Goal: Transaction & Acquisition: Purchase product/service

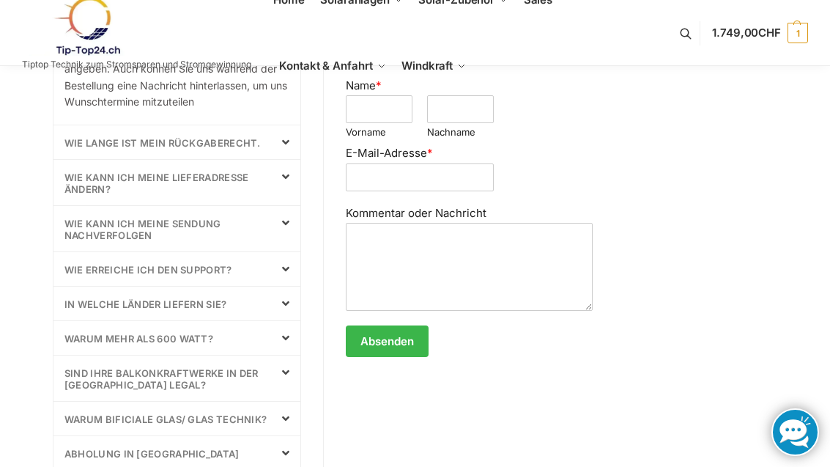
scroll to position [711, 0]
click at [284, 336] on icon at bounding box center [285, 338] width 7 height 12
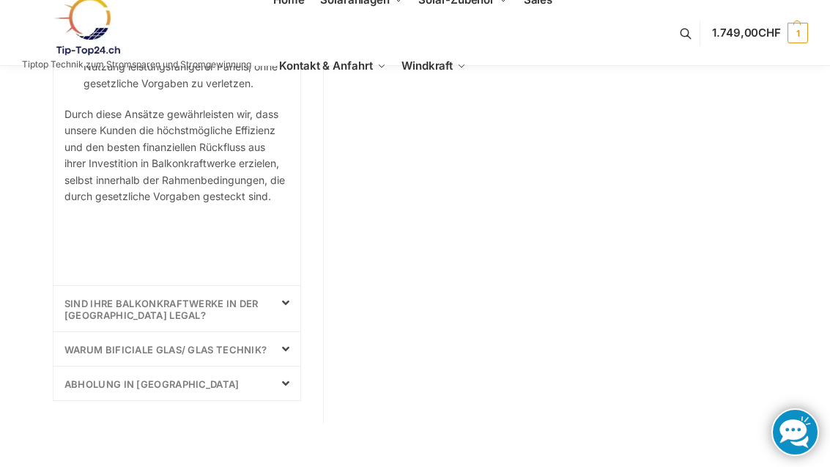
scroll to position [1854, 0]
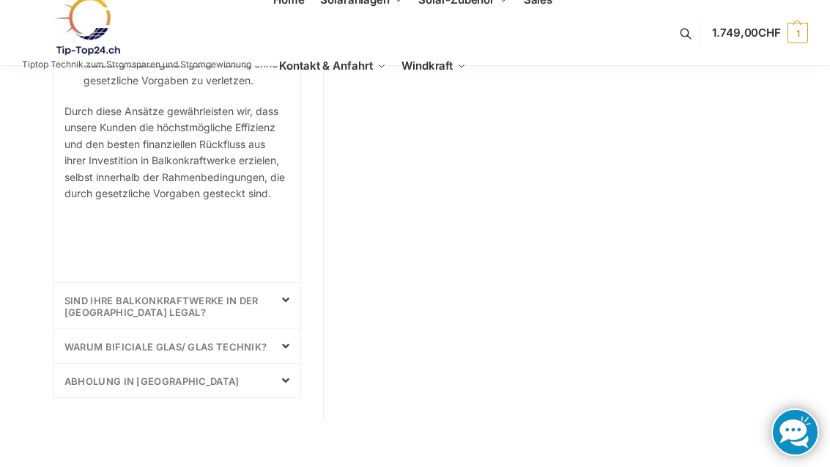
click at [282, 294] on icon at bounding box center [285, 300] width 7 height 12
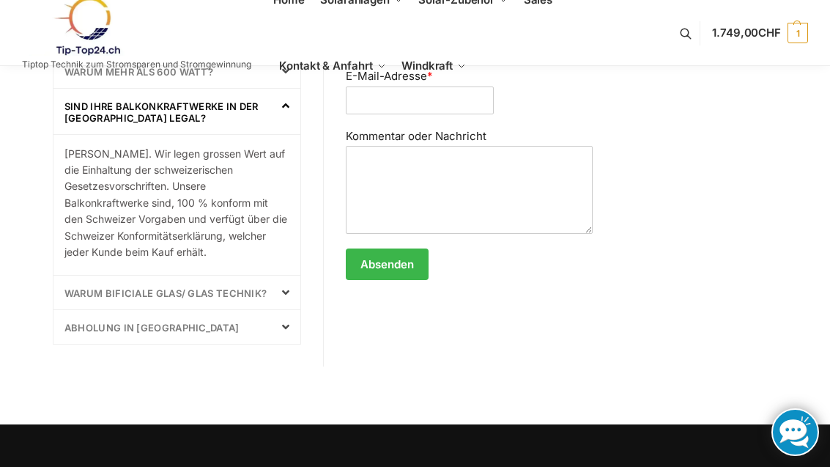
scroll to position [787, 0]
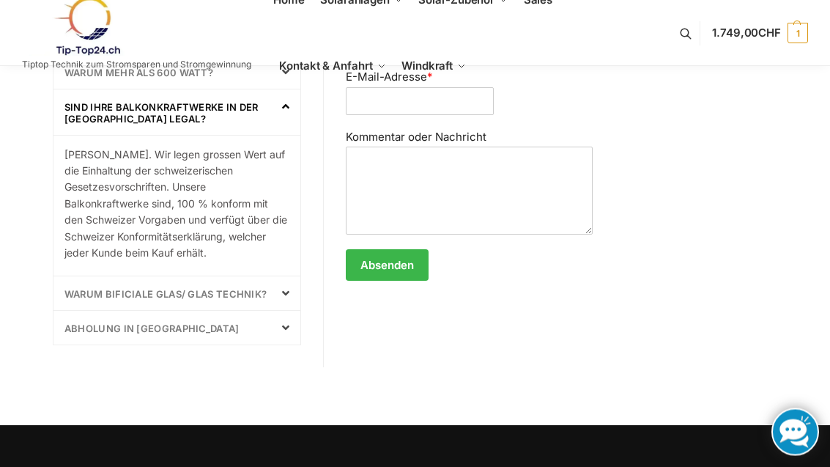
click at [286, 288] on icon at bounding box center [285, 294] width 7 height 12
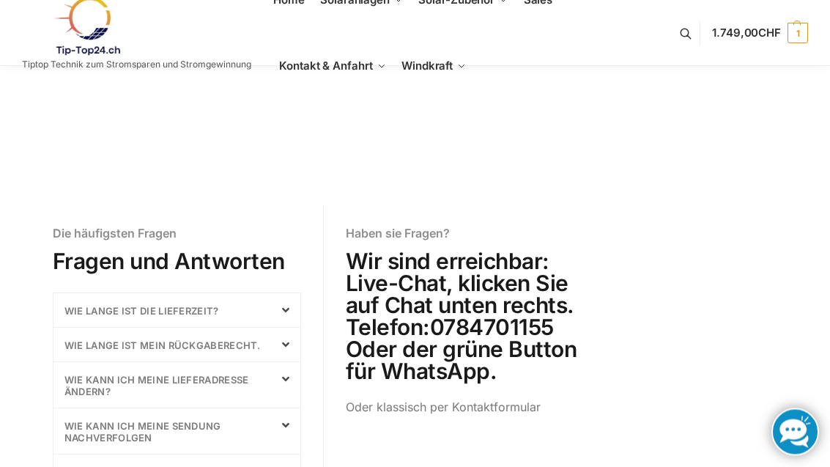
scroll to position [327, 0]
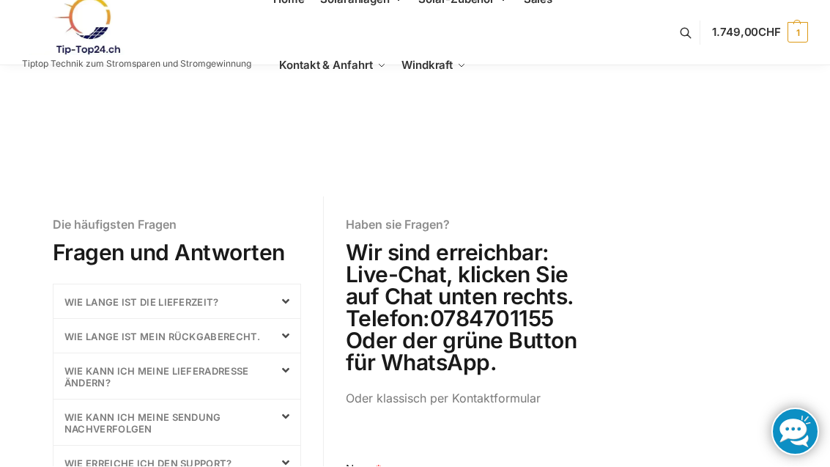
click at [275, 296] on span at bounding box center [281, 302] width 18 height 12
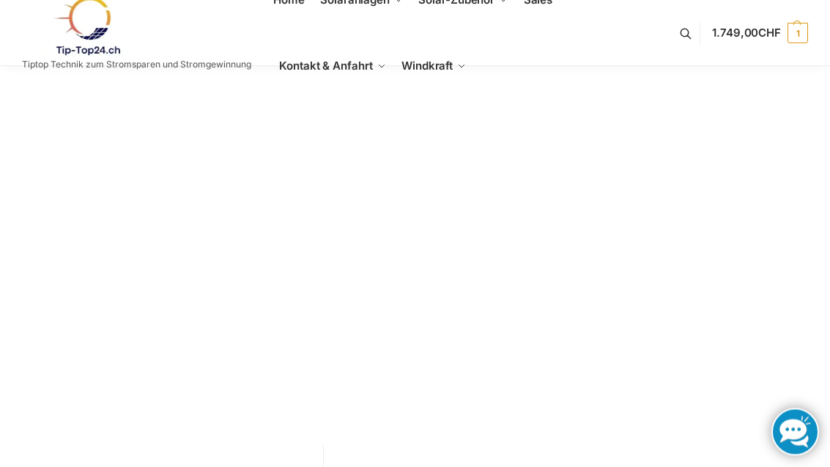
scroll to position [0, 0]
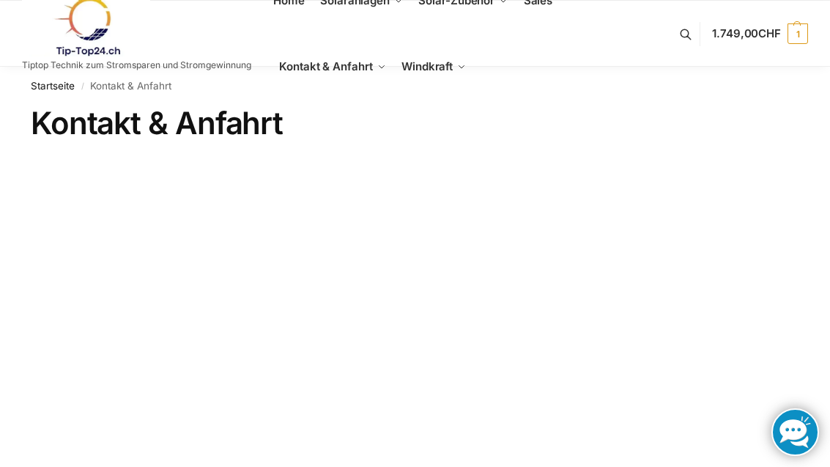
click at [483, 75] on span "Halterungen" at bounding box center [460, 70] width 47 height 10
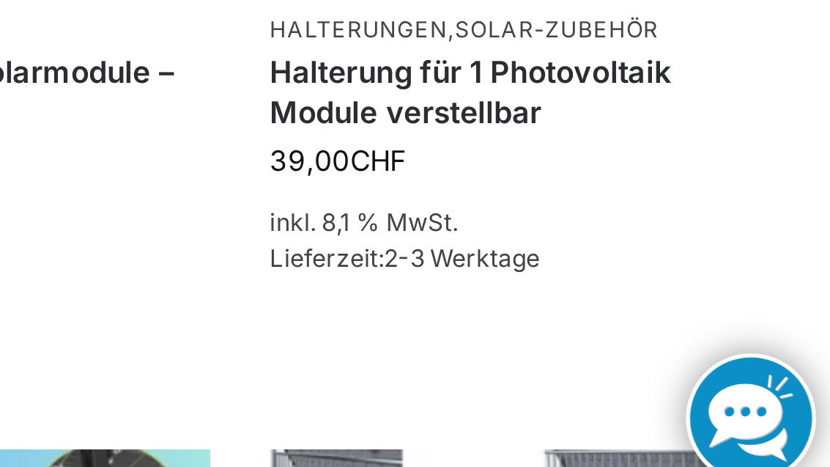
scroll to position [611, 0]
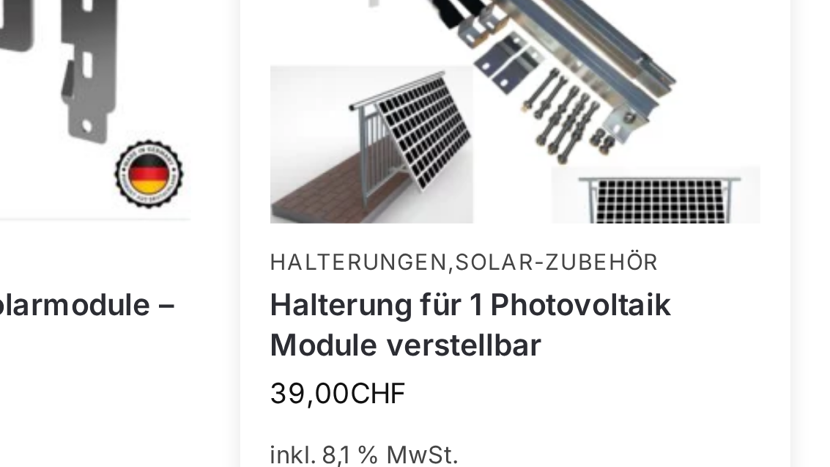
click at [619, 297] on link "Halterung für 1 Photovoltaik Module verstellbar" at bounding box center [709, 311] width 180 height 29
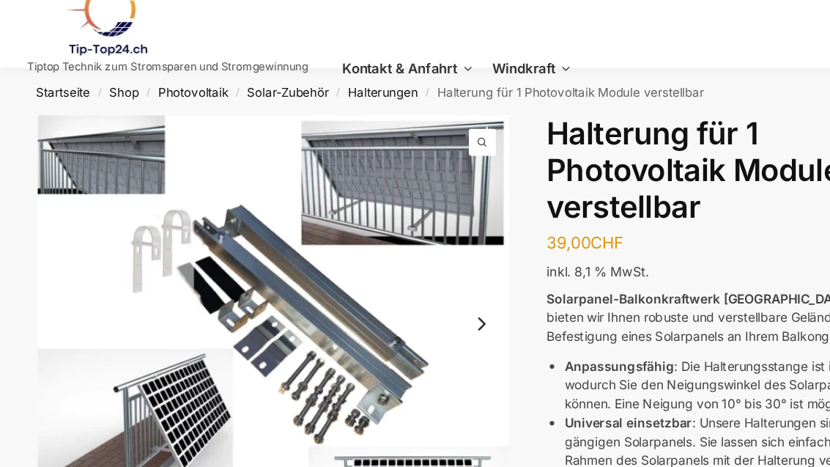
click at [396, 259] on button "Next slide" at bounding box center [392, 274] width 31 height 31
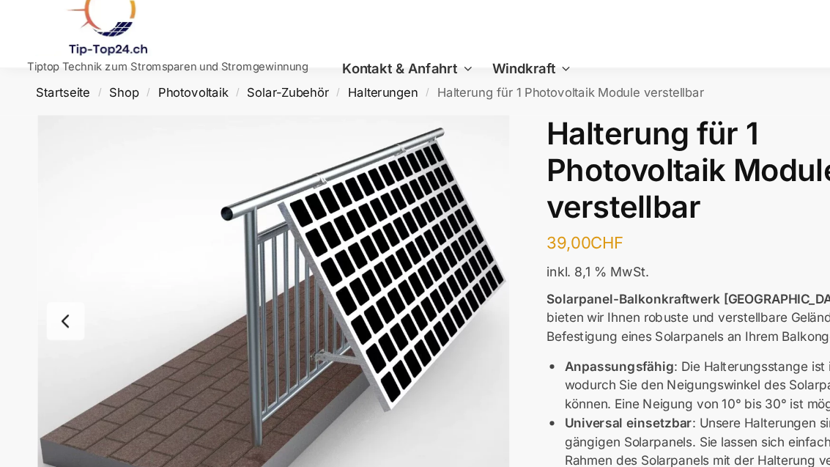
click at [55, 262] on button "Previous slide" at bounding box center [53, 272] width 31 height 31
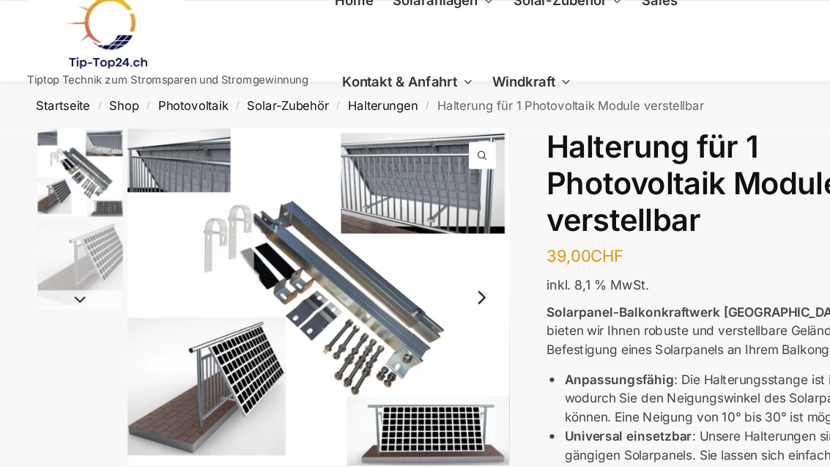
click at [316, 86] on link "Kontakt & Anfahrt" at bounding box center [332, 67] width 119 height 66
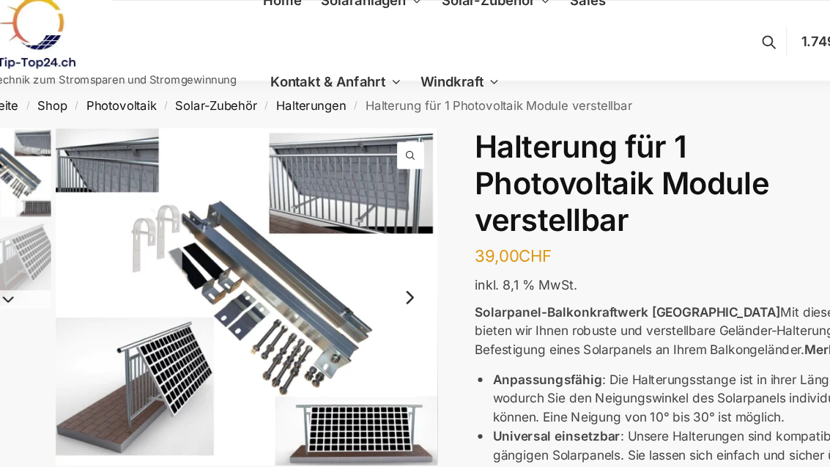
click at [274, 79] on link "Kontakt & Anfahrt" at bounding box center [332, 67] width 119 height 66
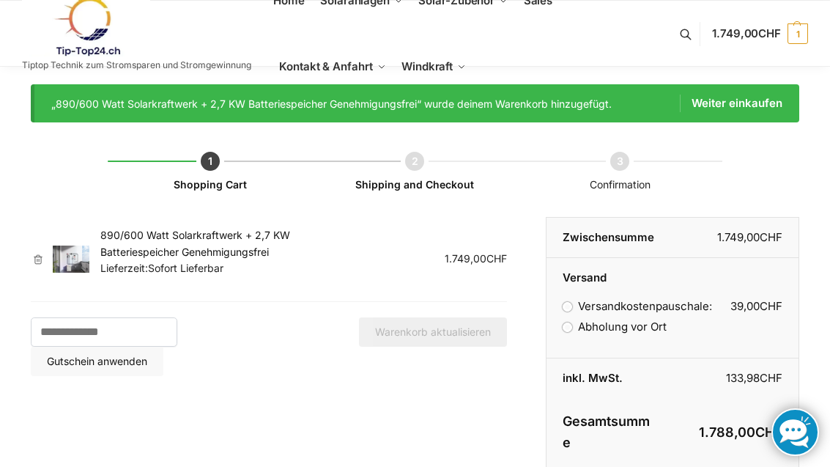
click at [475, 75] on span "Halterungen" at bounding box center [460, 70] width 47 height 10
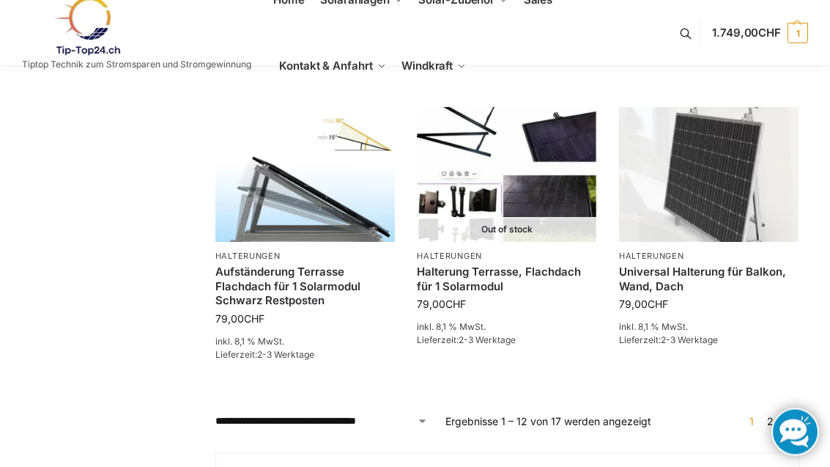
scroll to position [1227, 0]
click at [768, 421] on link "2" at bounding box center [770, 421] width 14 height 12
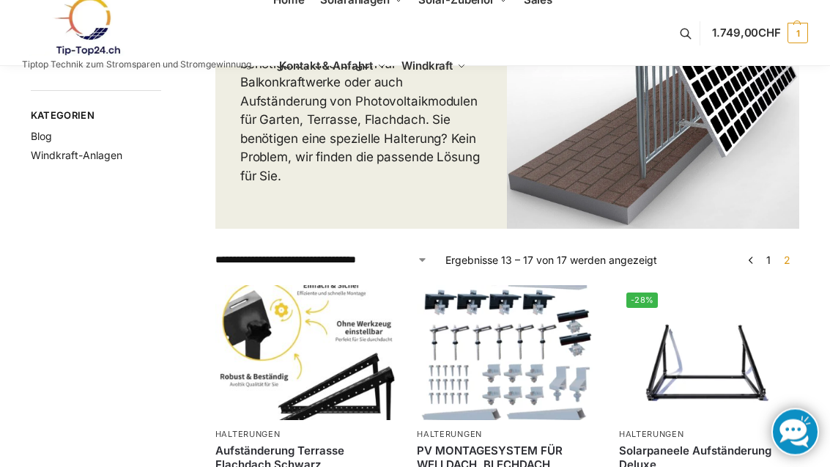
scroll to position [194, 0]
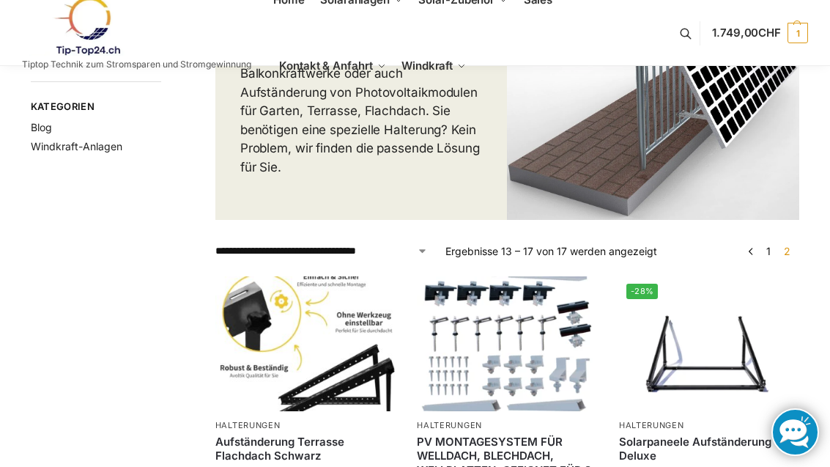
click at [771, 251] on link "1" at bounding box center [769, 251] width 12 height 12
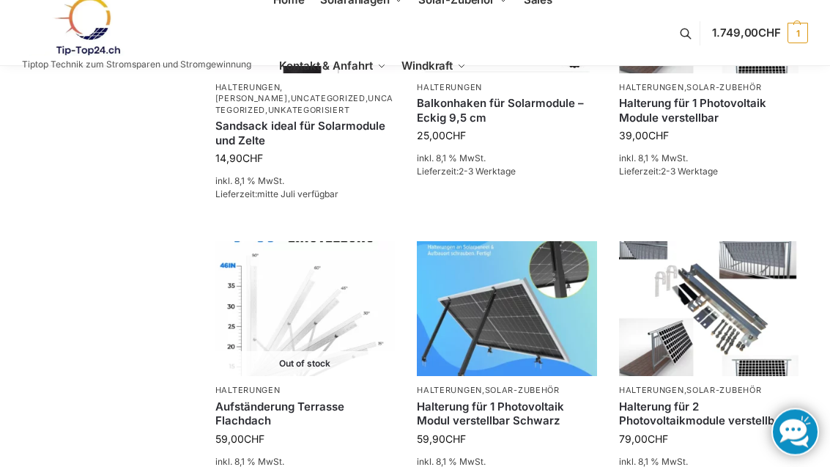
scroll to position [812, 0]
click at [717, 357] on img at bounding box center [709, 308] width 180 height 135
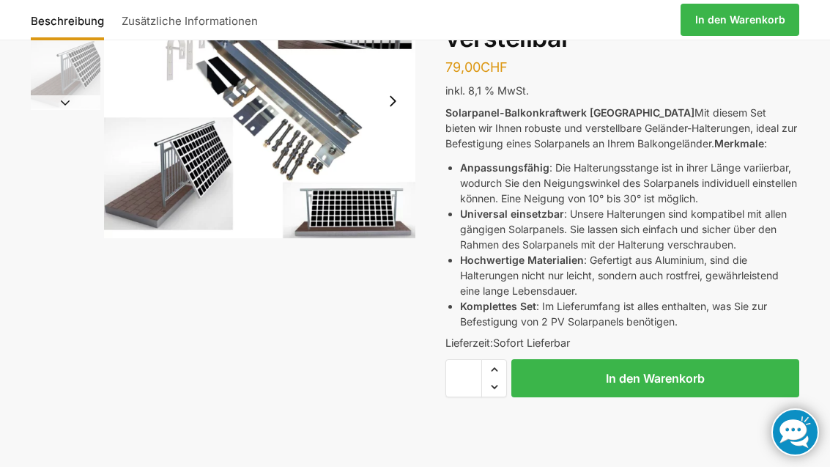
scroll to position [140, 0]
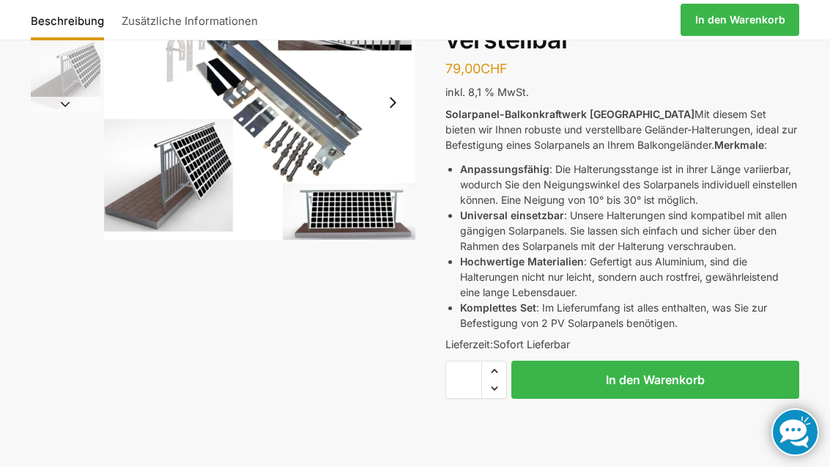
click at [680, 381] on button "In den Warenkorb" at bounding box center [655, 379] width 288 height 38
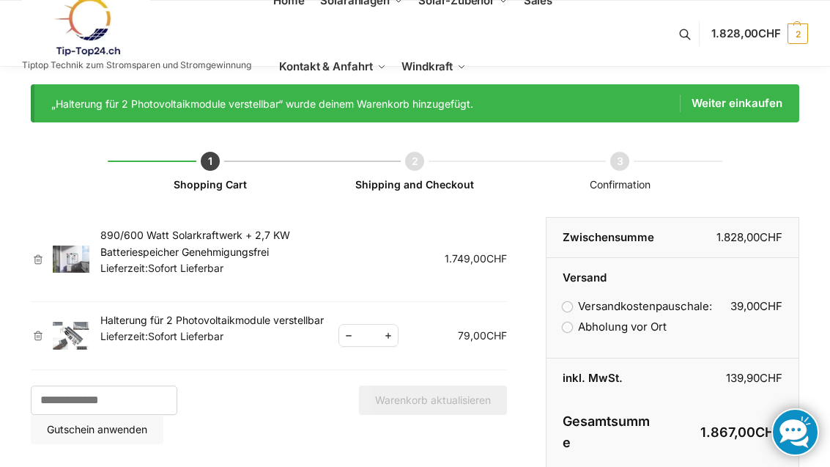
click at [185, 245] on link "890/600 Watt Solarkraftwerk + 2,7 KW Batteriespeicher Genehmigungsfrei" at bounding box center [195, 243] width 190 height 29
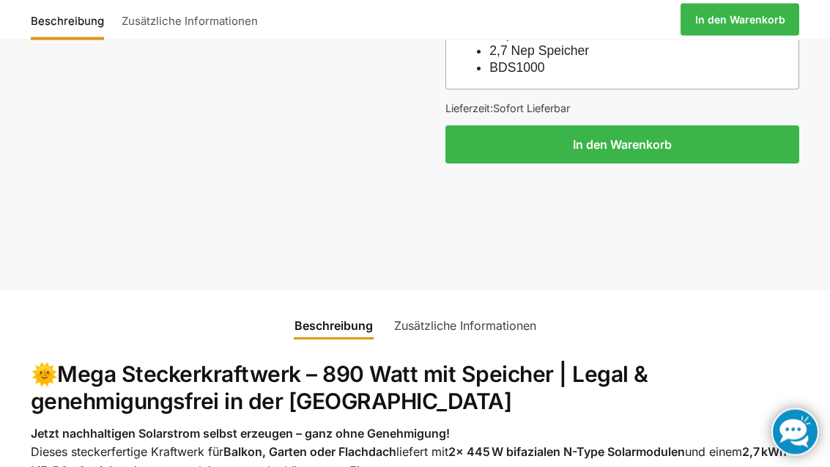
scroll to position [1355, 0]
click at [502, 308] on link "Zusätzliche Informationen" at bounding box center [465, 325] width 160 height 35
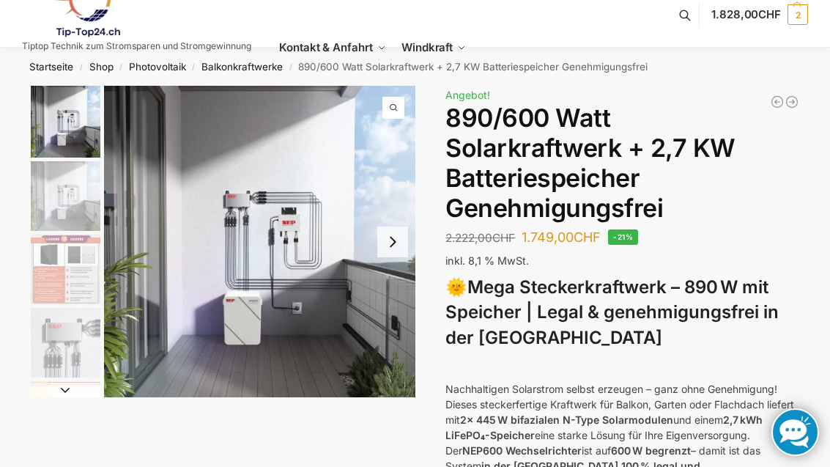
scroll to position [0, 0]
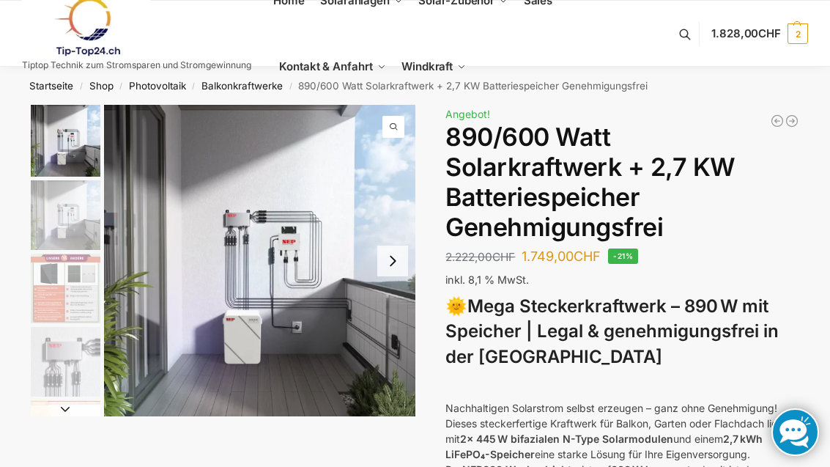
click at [389, 76] on span "Komplet-Sets mit Halterungen Balkon,Wand, Terrasse,Garten" at bounding box center [388, 81] width 102 height 33
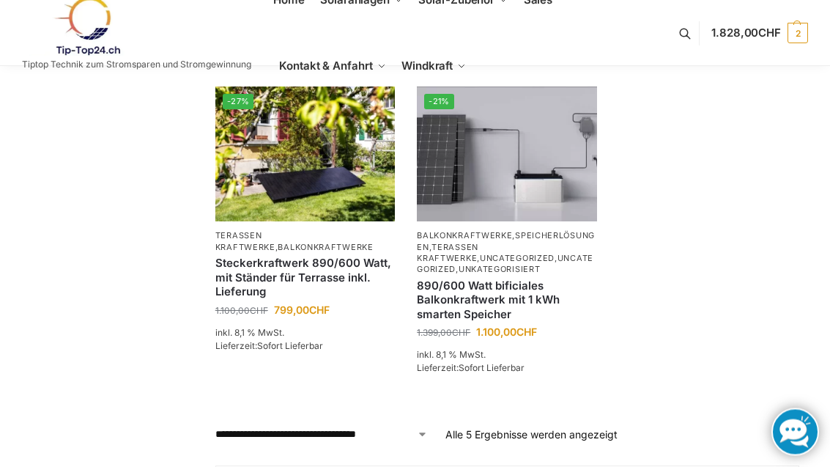
scroll to position [546, 0]
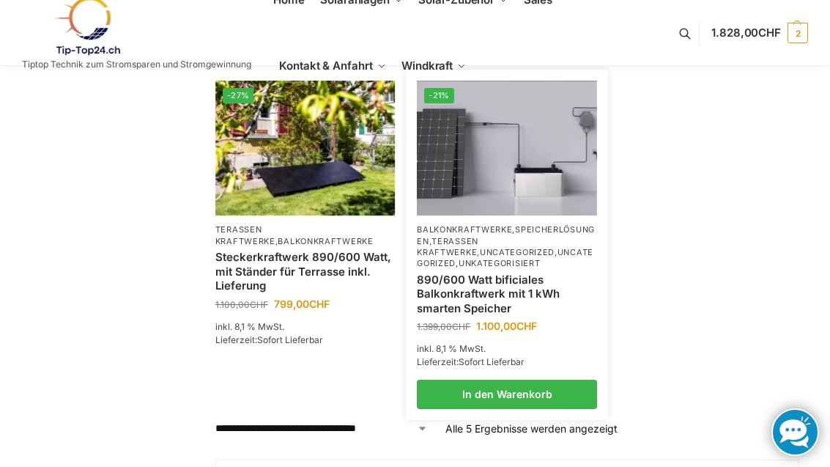
click at [526, 283] on link "890/600 Watt bificiales Balkonkraftwerk mit 1 kWh smarten Speicher" at bounding box center [507, 293] width 180 height 43
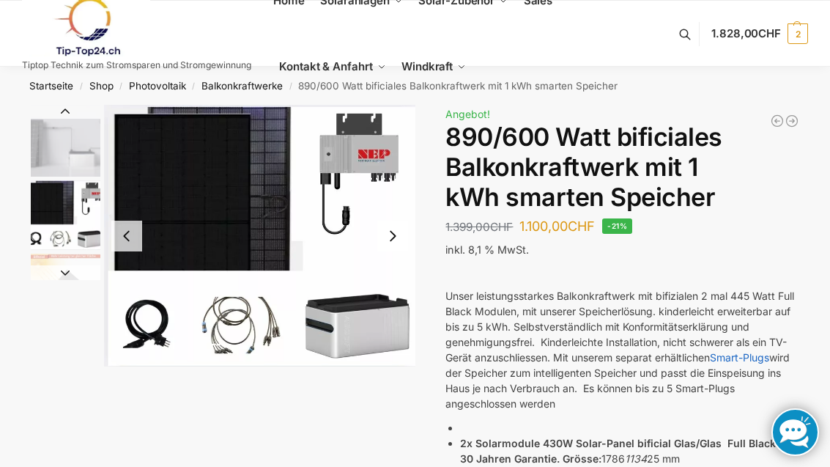
click at [389, 243] on button "Next slide" at bounding box center [392, 235] width 31 height 31
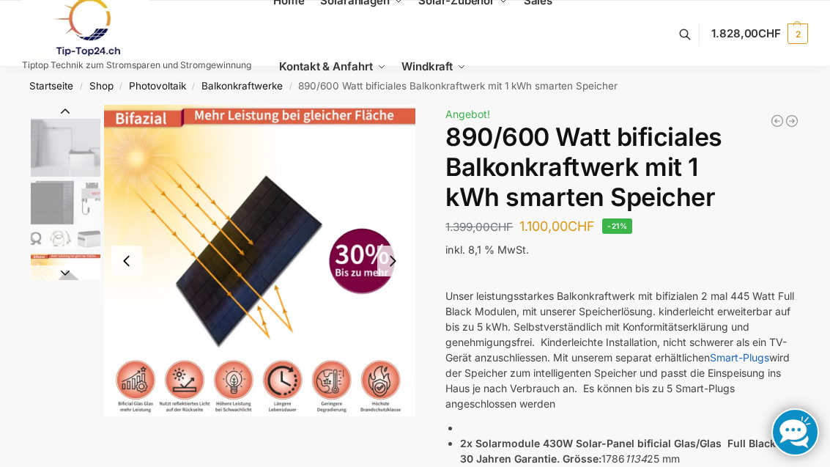
click at [399, 273] on button "Next slide" at bounding box center [392, 260] width 31 height 31
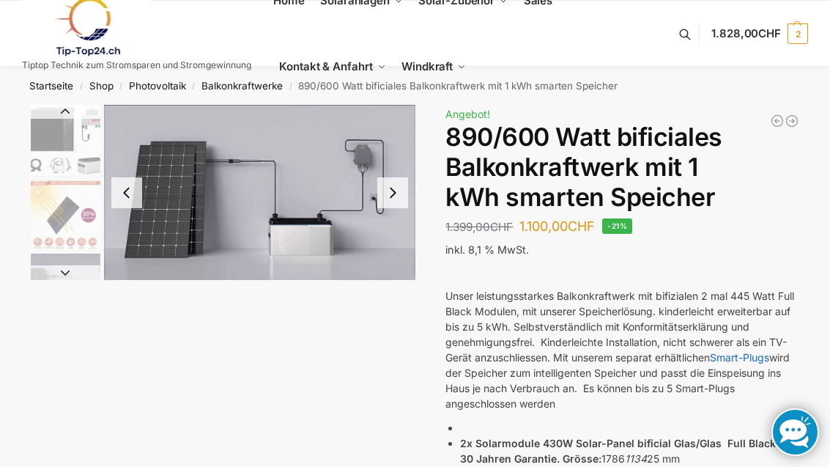
click at [398, 197] on button "Next slide" at bounding box center [392, 192] width 31 height 31
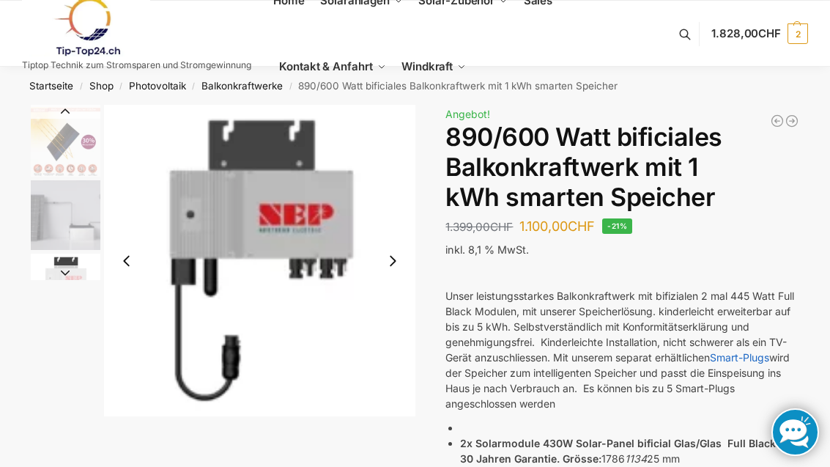
click at [398, 271] on button "Next slide" at bounding box center [392, 260] width 31 height 31
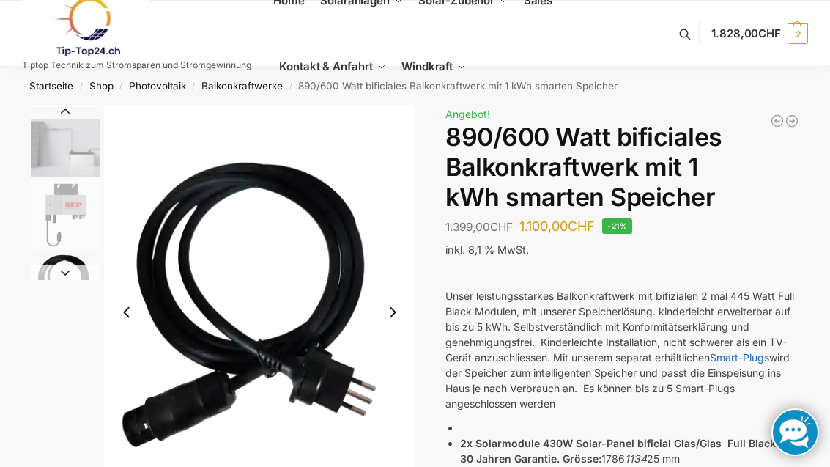
click at [395, 318] on button "Next slide" at bounding box center [392, 312] width 31 height 31
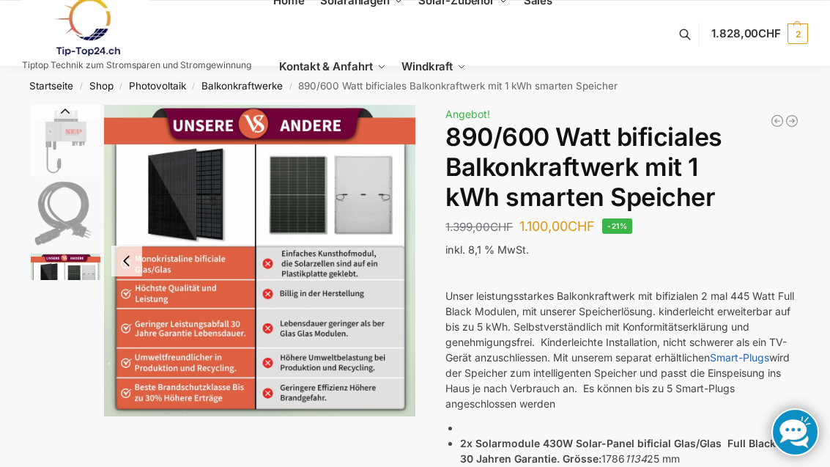
click at [378, 168] on link "Balkonkraftwerke mit Speicher Speicherlösungen" at bounding box center [388, 149] width 117 height 40
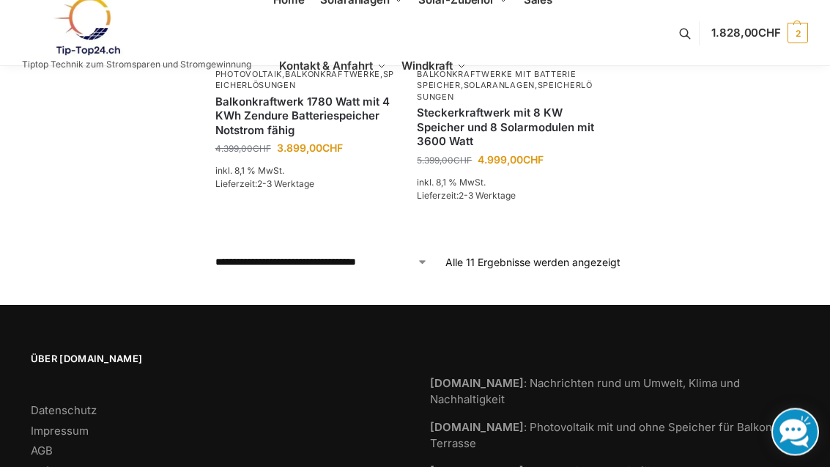
scroll to position [1210, 0]
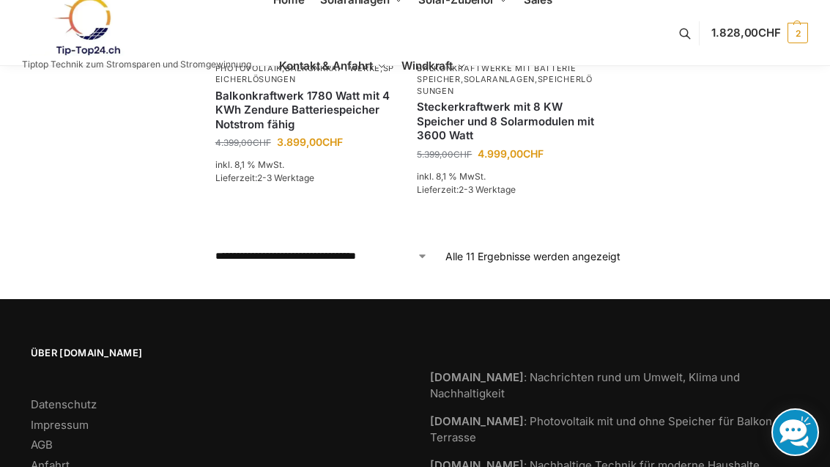
click at [497, 248] on p "Alle 11 Ergebnisse werden angezeigt Nach Preis sortiert: aufsteigend" at bounding box center [532, 255] width 175 height 15
click at [530, 251] on p "Alle 11 Ergebnisse werden angezeigt Nach Preis sortiert: aufsteigend" at bounding box center [532, 255] width 175 height 15
click at [424, 248] on select "**********" at bounding box center [321, 255] width 212 height 15
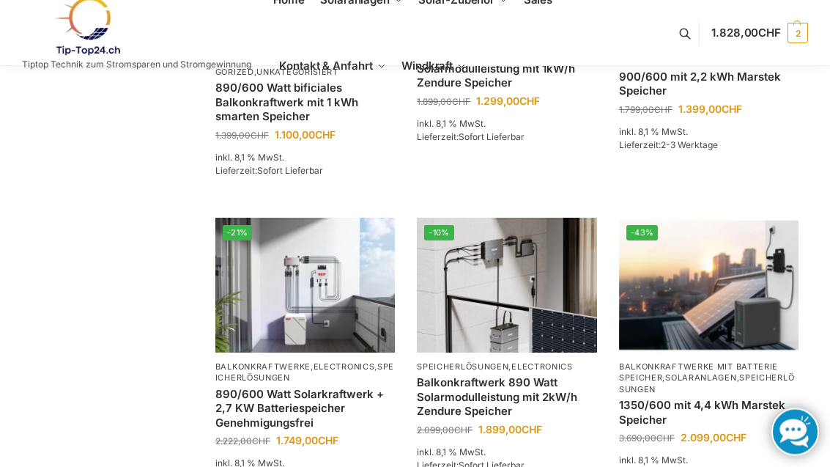
scroll to position [305, 0]
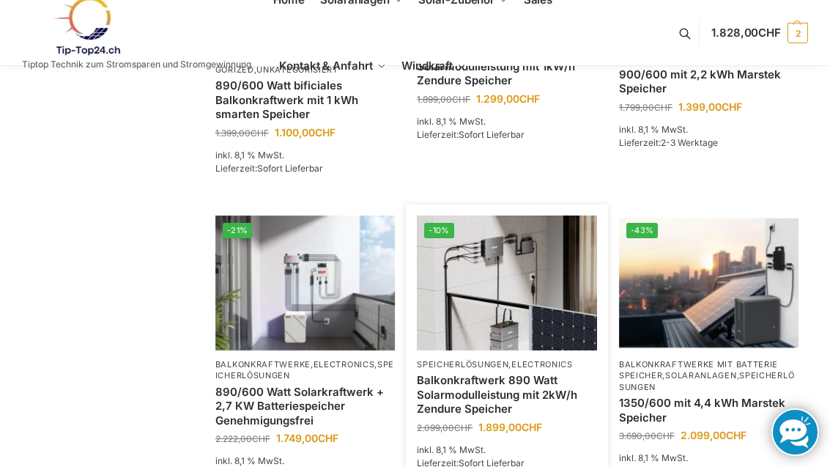
click at [553, 387] on link "Balkonkraftwerk 890 Watt Solarmodulleistung mit 2kW/h Zendure Speicher" at bounding box center [507, 394] width 180 height 43
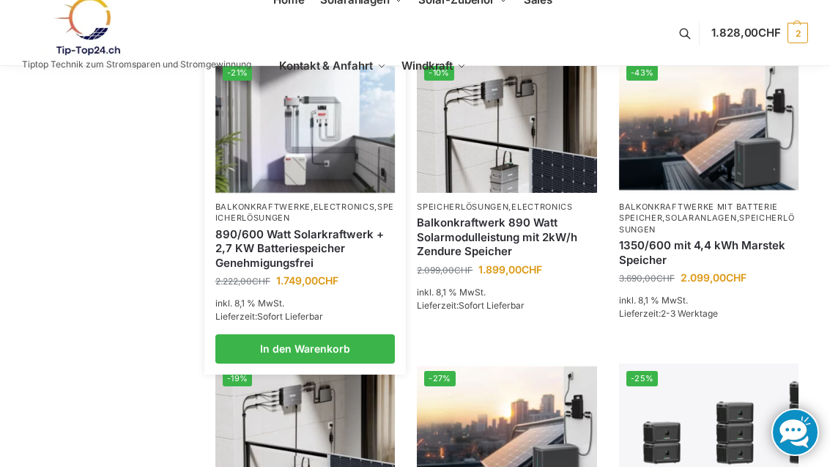
click at [355, 237] on link "890/600 Watt Solarkraftwerk + 2,7 KW Batteriespeicher Genehmigungsfrei" at bounding box center [305, 248] width 180 height 43
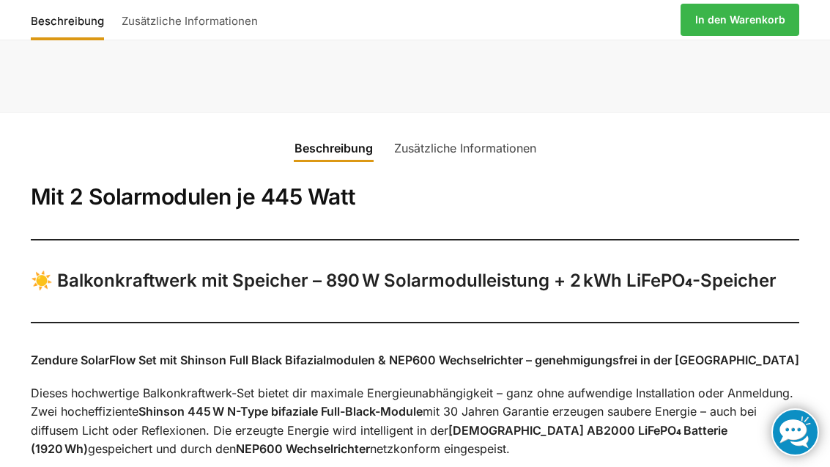
scroll to position [694, 0]
click at [502, 152] on link "Zusätzliche Informationen" at bounding box center [465, 147] width 160 height 35
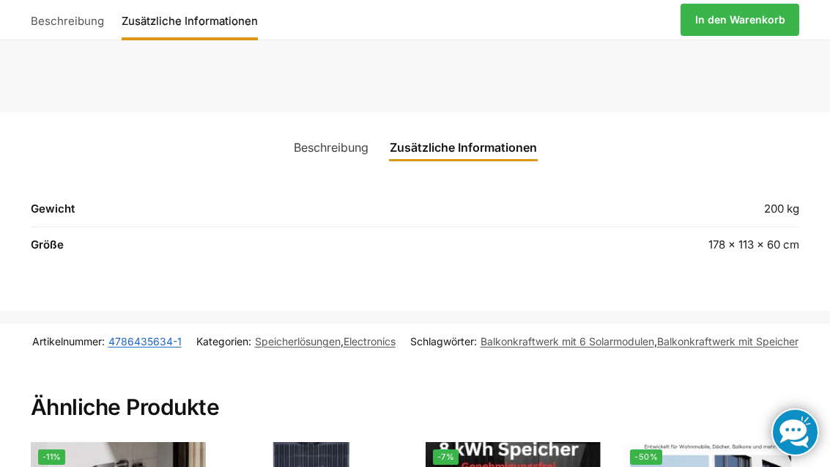
click at [319, 138] on link "Beschreibung" at bounding box center [331, 147] width 92 height 35
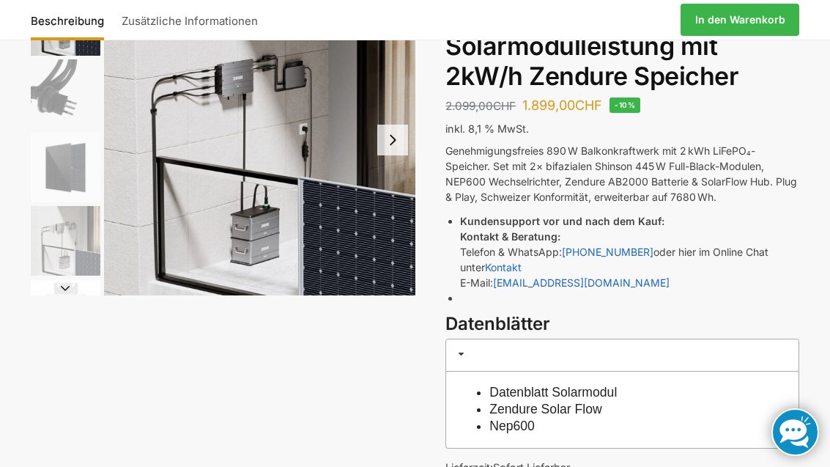
scroll to position [119, 0]
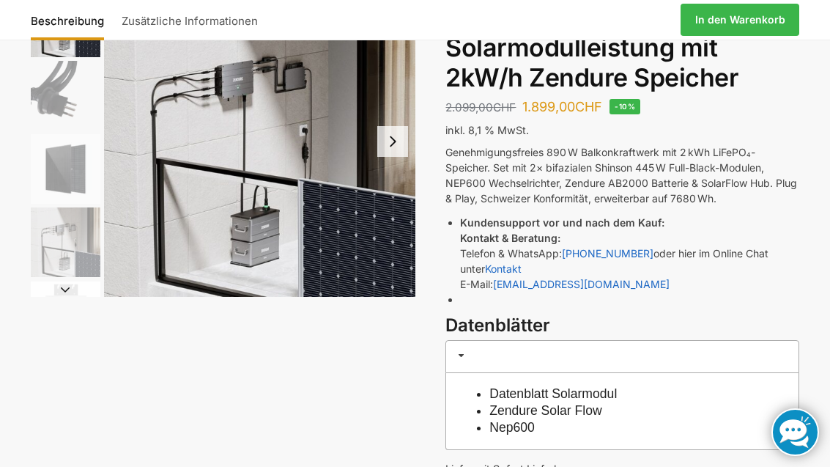
click at [617, 392] on link "Datenblatt Solarmodul" at bounding box center [552, 393] width 127 height 15
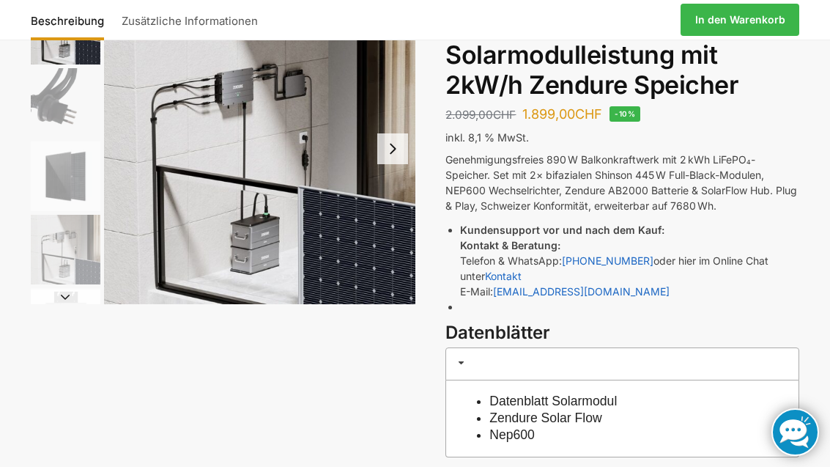
scroll to position [0, 0]
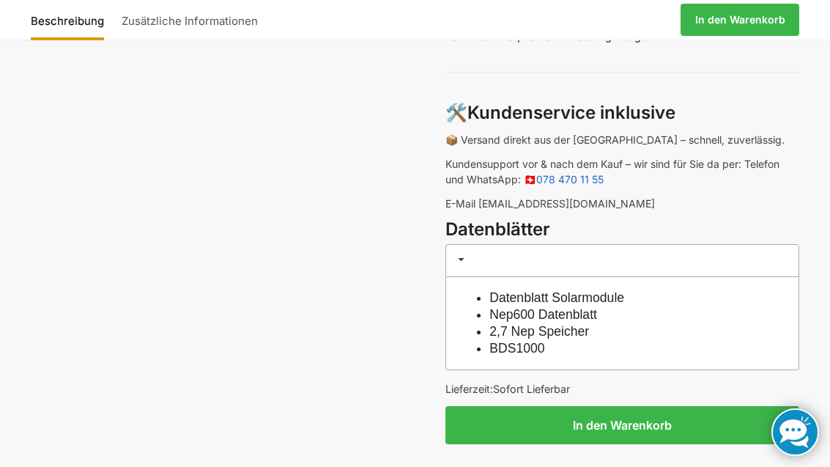
scroll to position [1074, 0]
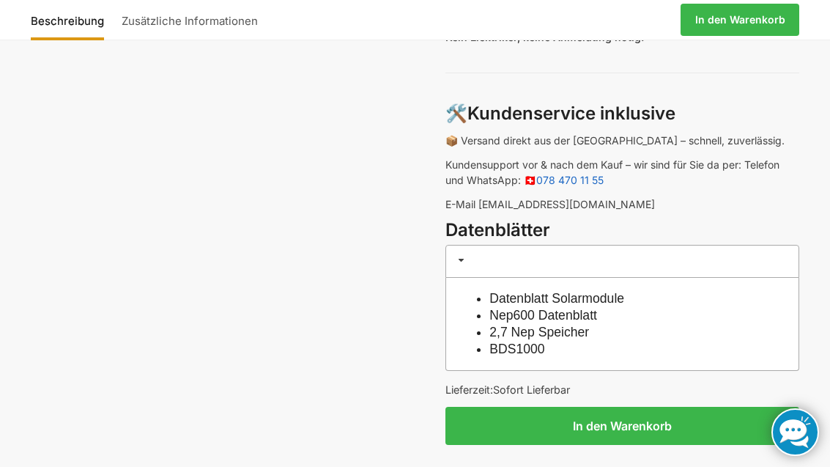
click at [624, 291] on link "Datenblatt Solarmodule" at bounding box center [556, 298] width 135 height 15
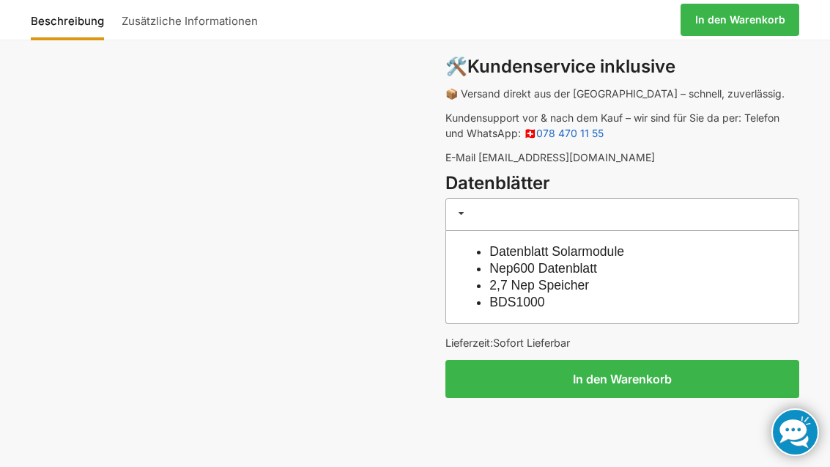
scroll to position [67, 0]
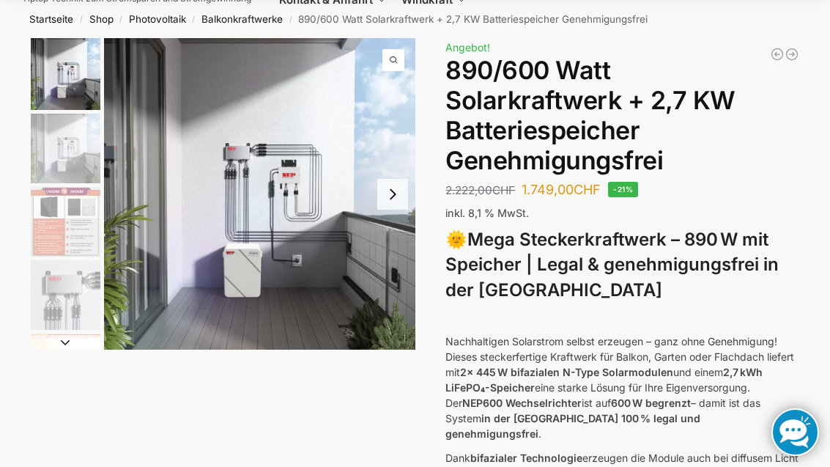
click at [385, 205] on button "Next slide" at bounding box center [392, 194] width 31 height 31
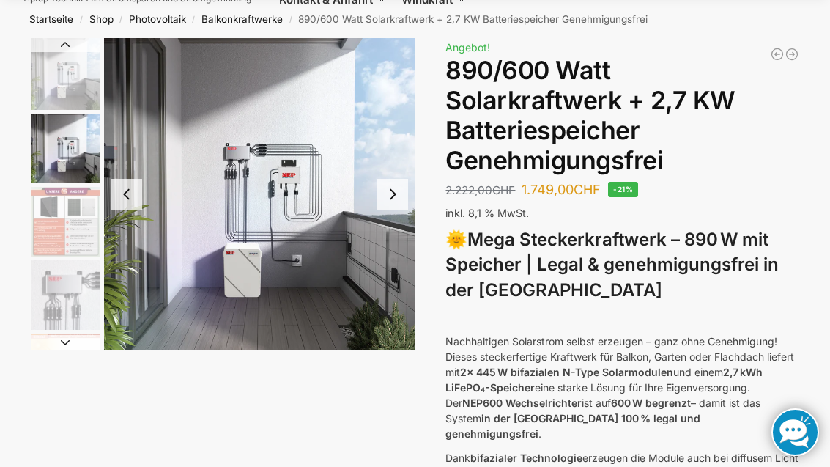
click at [402, 201] on button "Next slide" at bounding box center [392, 194] width 31 height 31
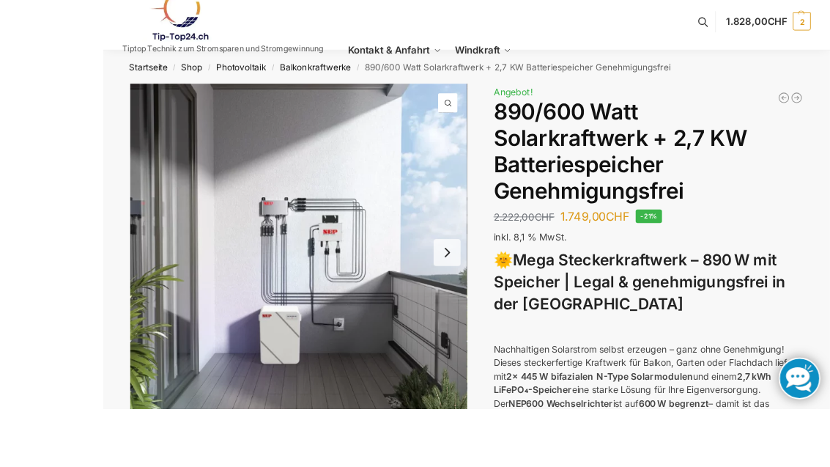
scroll to position [19, 0]
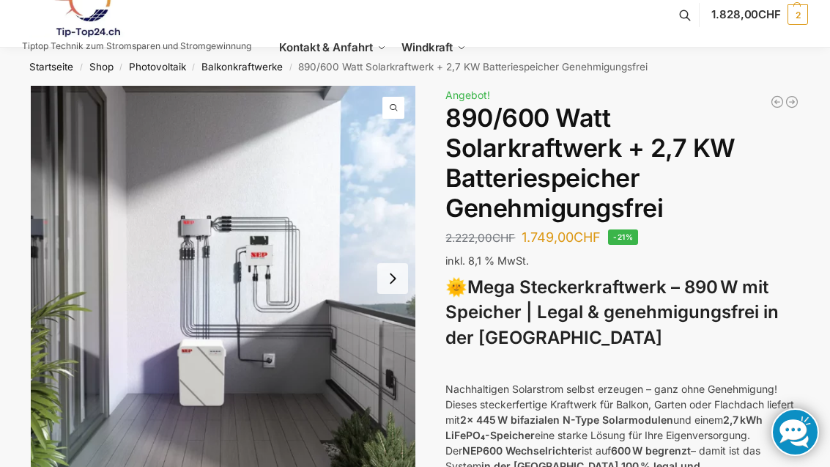
click at [401, 278] on button "Next slide" at bounding box center [392, 278] width 31 height 31
click at [398, 292] on button "Next slide" at bounding box center [392, 278] width 31 height 31
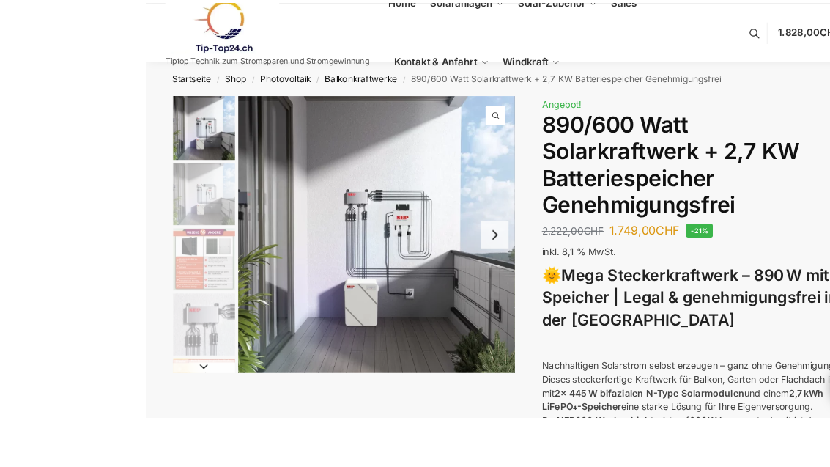
scroll to position [25, 0]
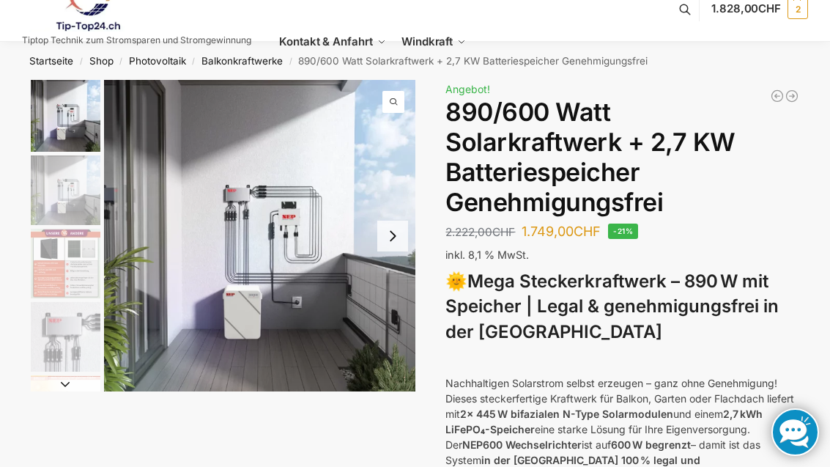
click at [407, 233] on button "Next slide" at bounding box center [392, 235] width 31 height 31
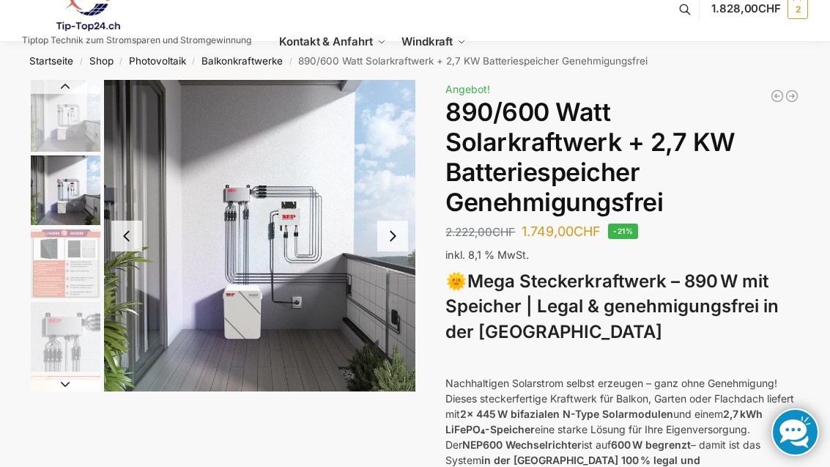
click at [395, 234] on button "Next slide" at bounding box center [392, 235] width 31 height 31
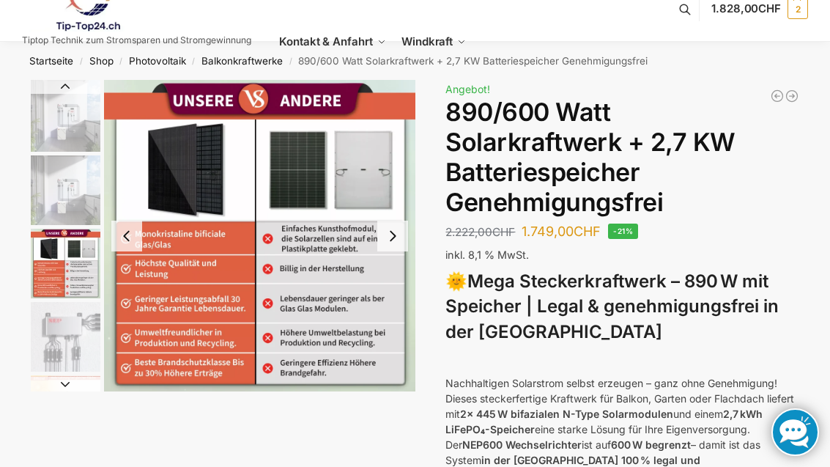
click at [394, 247] on button "Next slide" at bounding box center [392, 235] width 31 height 31
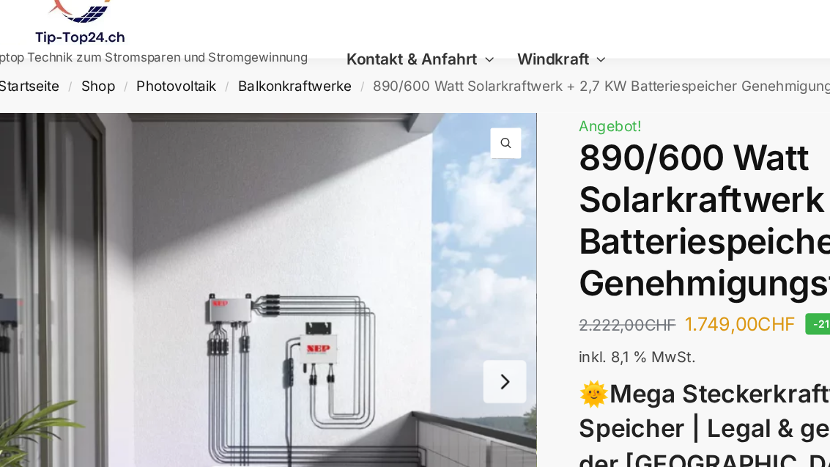
scroll to position [5, 0]
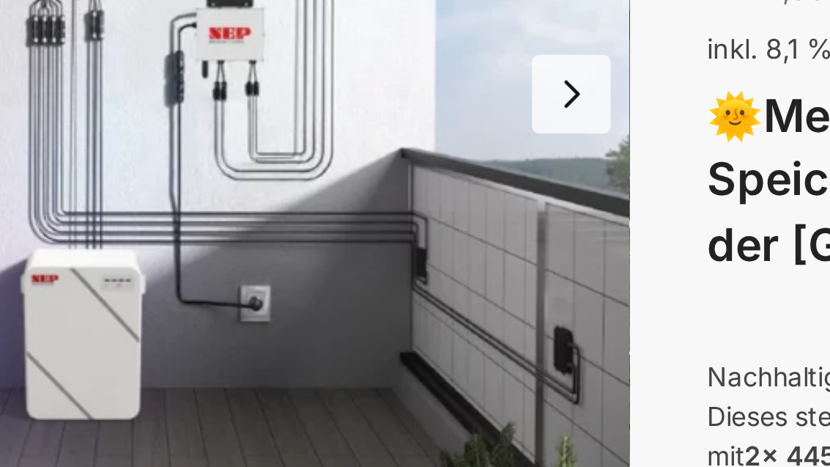
click at [377, 277] on button "Next slide" at bounding box center [392, 292] width 31 height 31
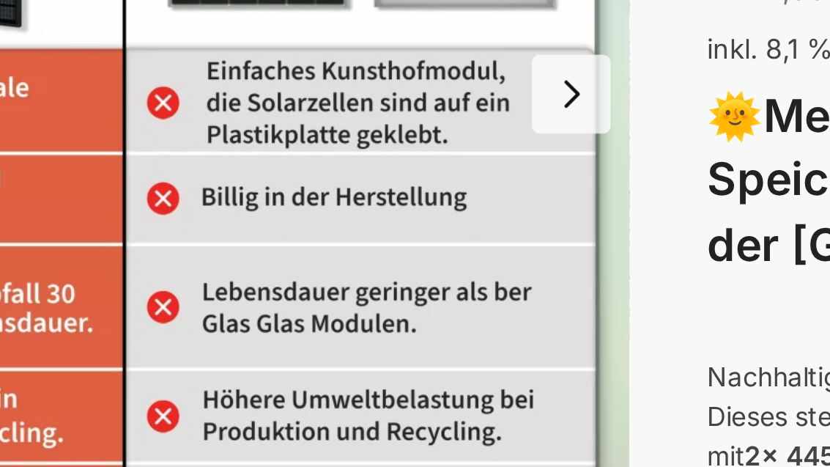
click at [377, 277] on button "Next slide" at bounding box center [392, 292] width 31 height 31
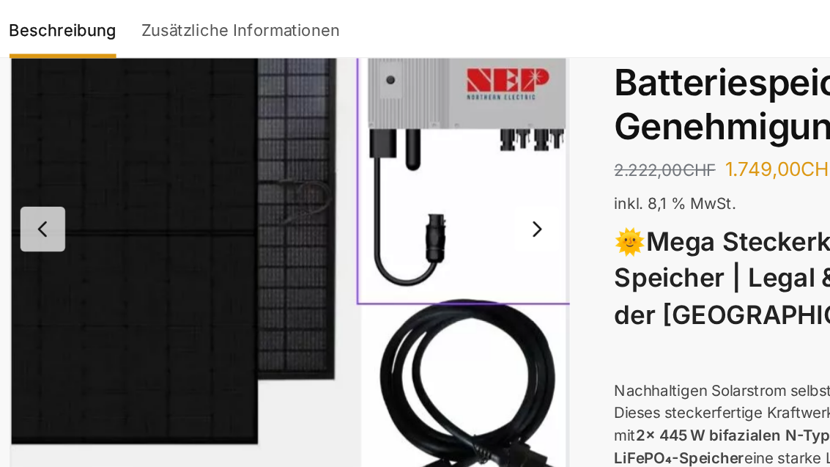
scroll to position [138, 0]
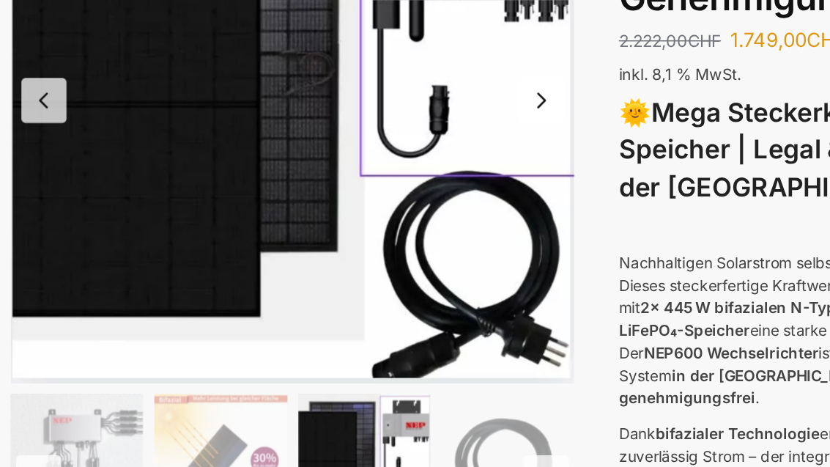
click at [160, 360] on img "5 / 12" at bounding box center [174, 405] width 91 height 91
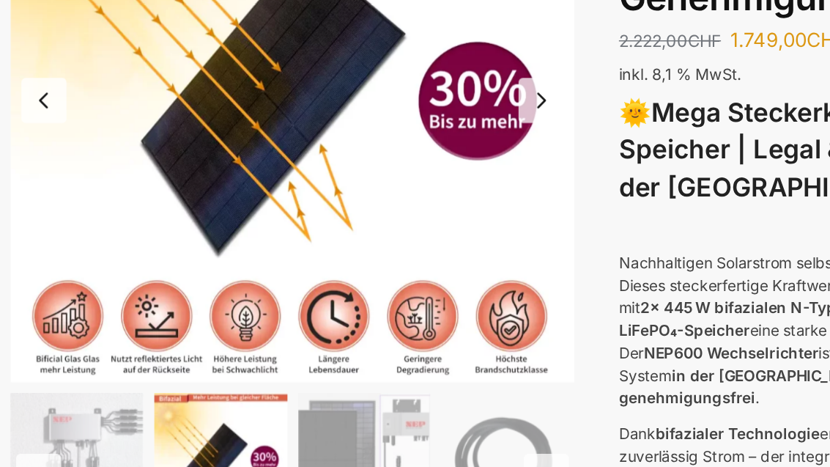
click at [228, 359] on img "6 / 12" at bounding box center [271, 404] width 91 height 91
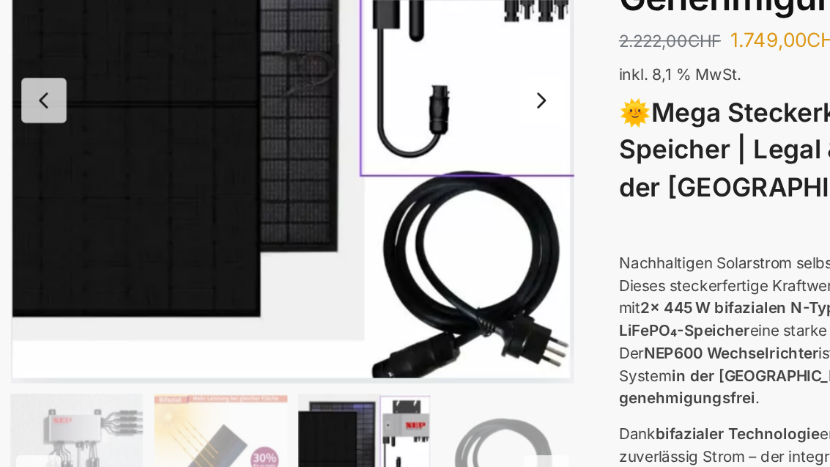
click at [285, 360] on img "6 / 12" at bounding box center [271, 405] width 91 height 91
click at [278, 360] on img "6 / 12" at bounding box center [271, 405] width 91 height 91
click at [285, 360] on img "6 / 12" at bounding box center [271, 405] width 91 height 91
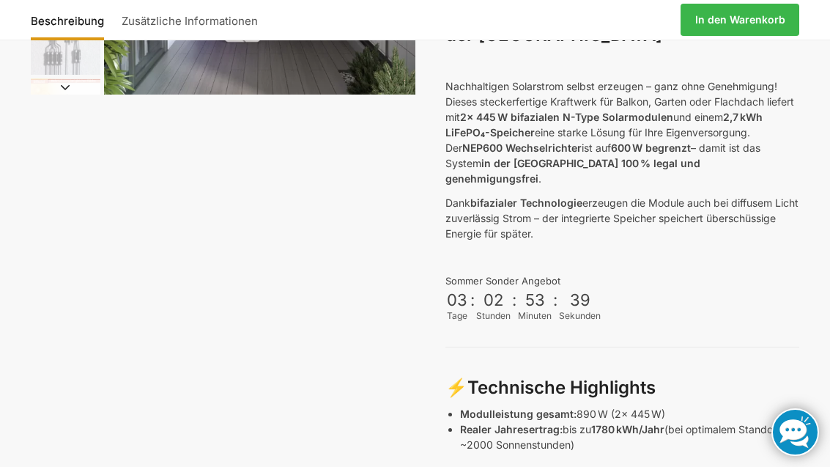
scroll to position [0, 0]
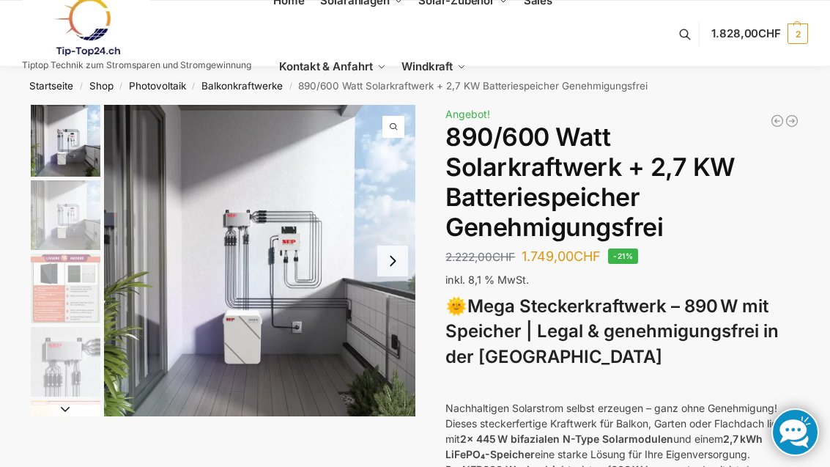
click at [494, 59] on span "[PERSON_NAME]" at bounding box center [470, 53] width 67 height 10
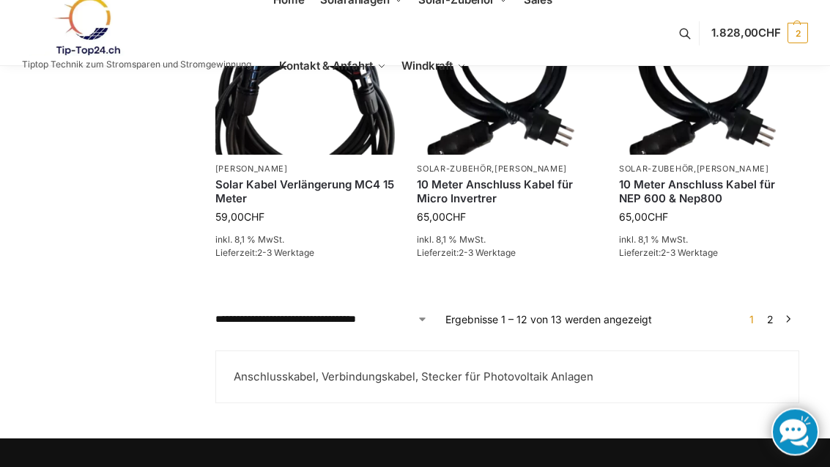
scroll to position [1441, 0]
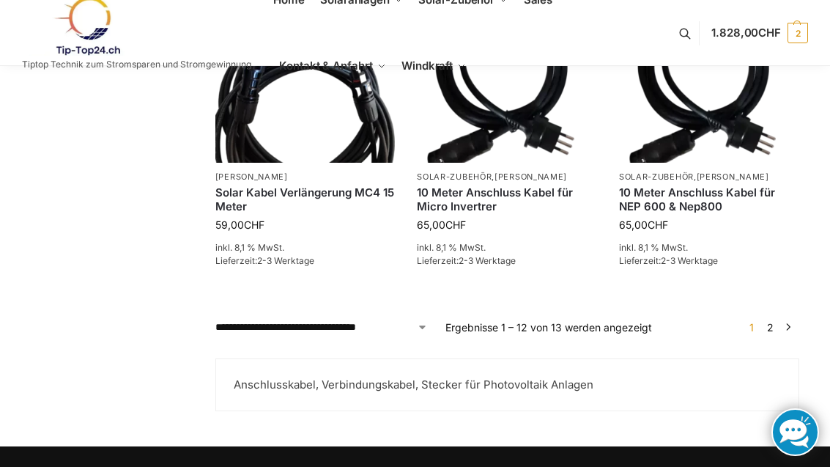
click at [776, 327] on link "2" at bounding box center [770, 327] width 14 height 12
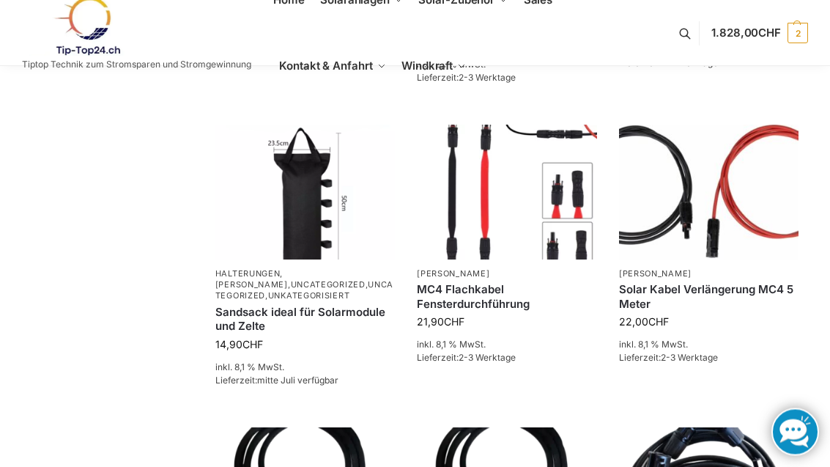
scroll to position [761, 0]
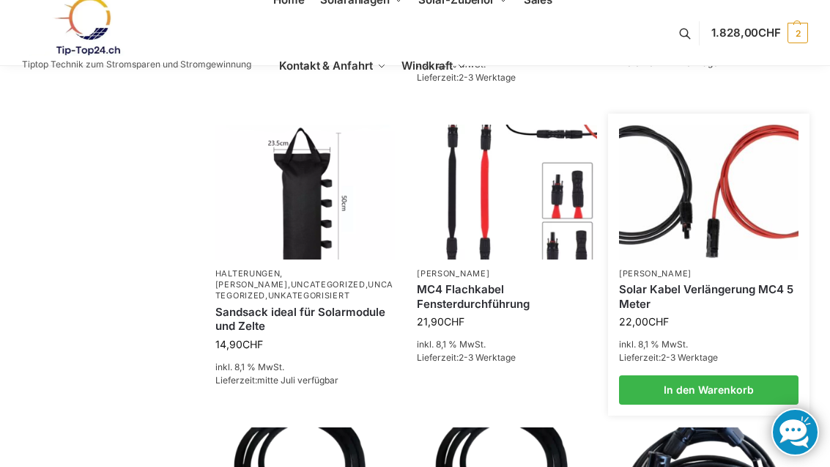
click at [706, 301] on link "Solar Kabel Verlängerung MC4 5 Meter" at bounding box center [709, 296] width 180 height 29
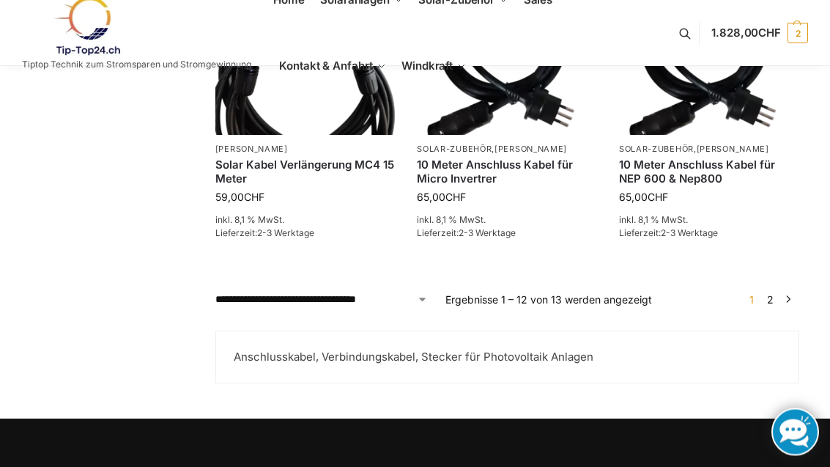
scroll to position [1461, 0]
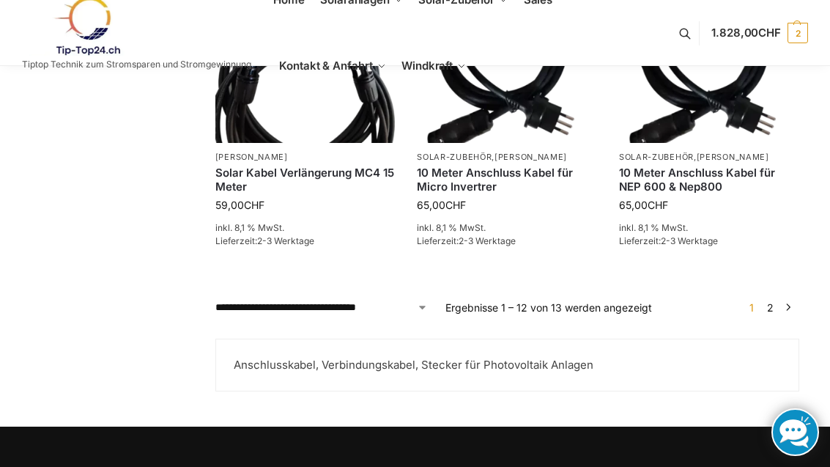
click at [789, 302] on link "→" at bounding box center [788, 307] width 11 height 15
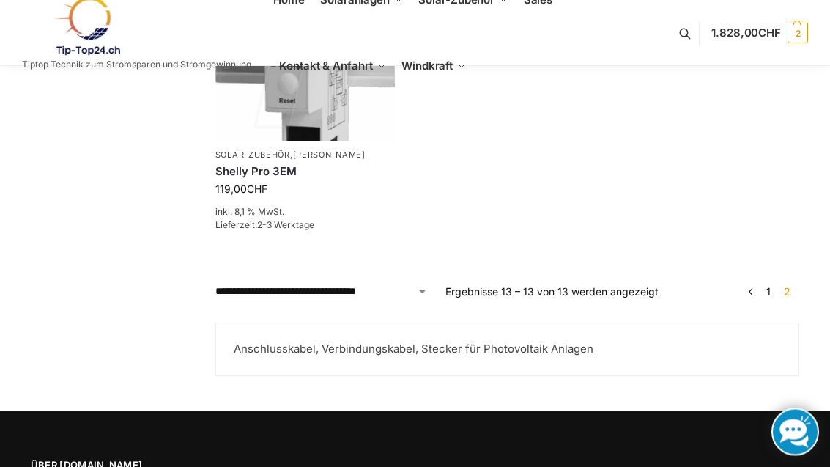
scroll to position [593, 0]
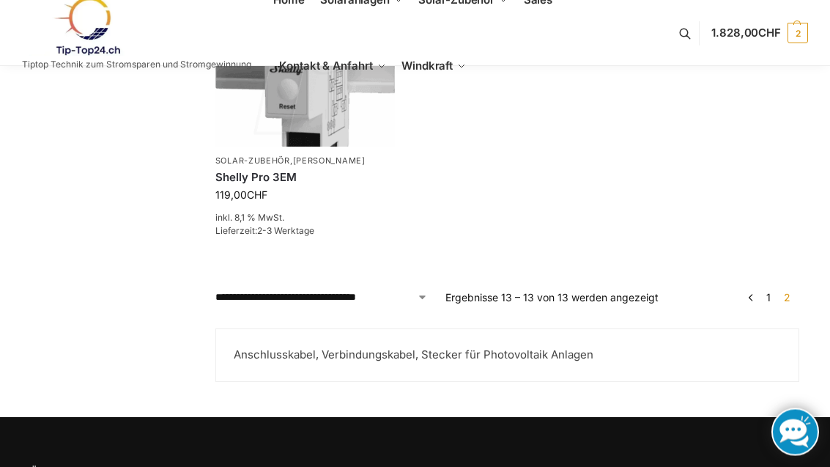
click at [751, 295] on link "←" at bounding box center [751, 297] width 11 height 15
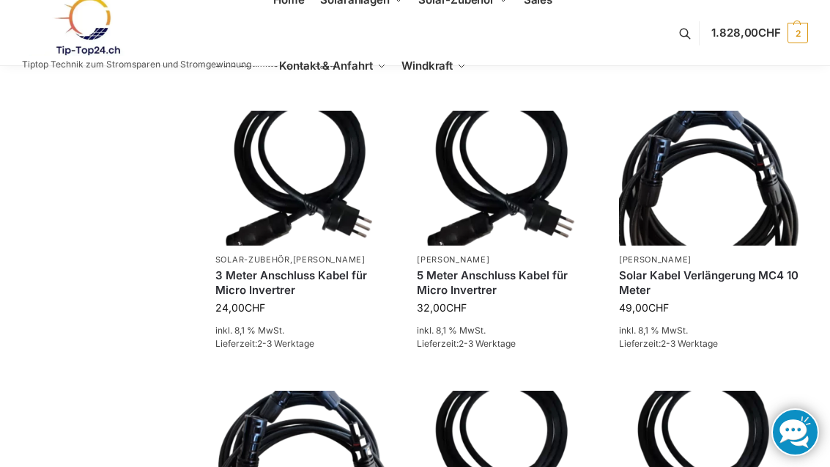
scroll to position [1075, 0]
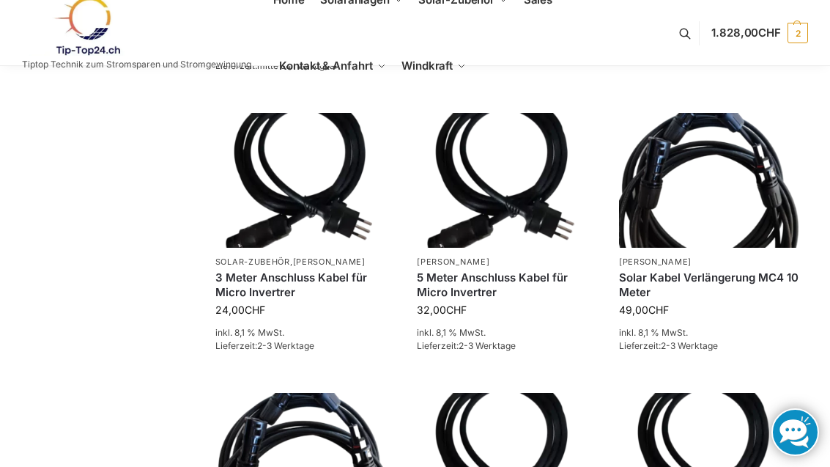
click at [689, 305] on span "49,00 CHF" at bounding box center [709, 309] width 180 height 15
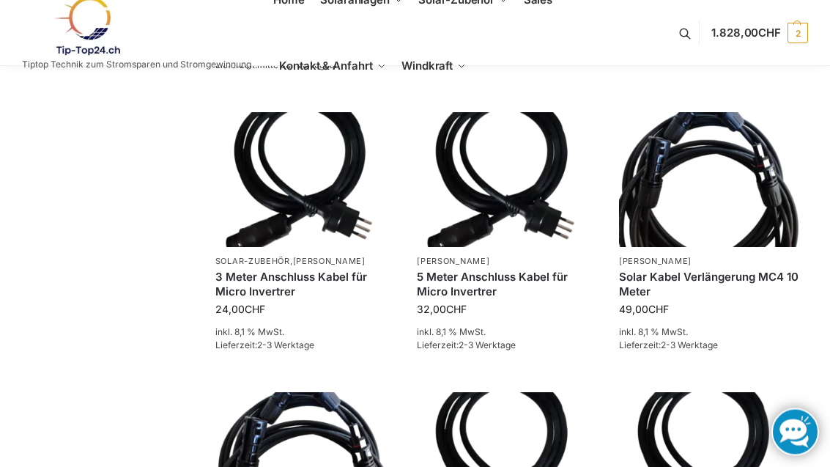
scroll to position [1076, 0]
click at [755, 194] on img at bounding box center [709, 179] width 180 height 135
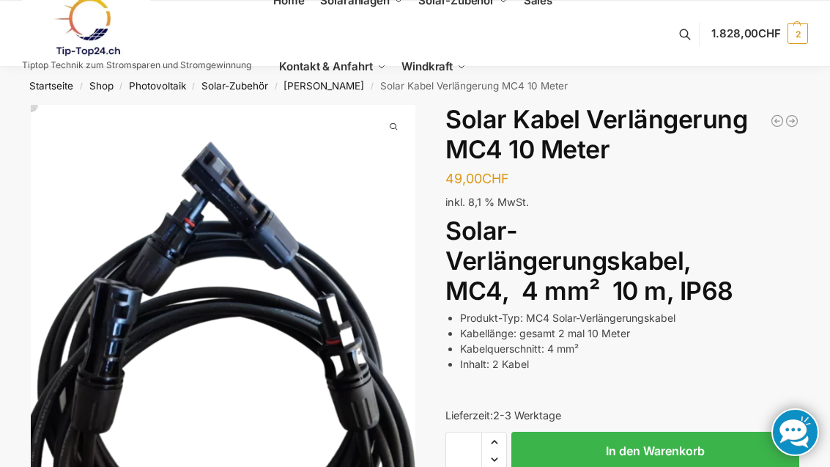
click at [746, 36] on span "1.828,00 CHF" at bounding box center [746, 33] width 70 height 14
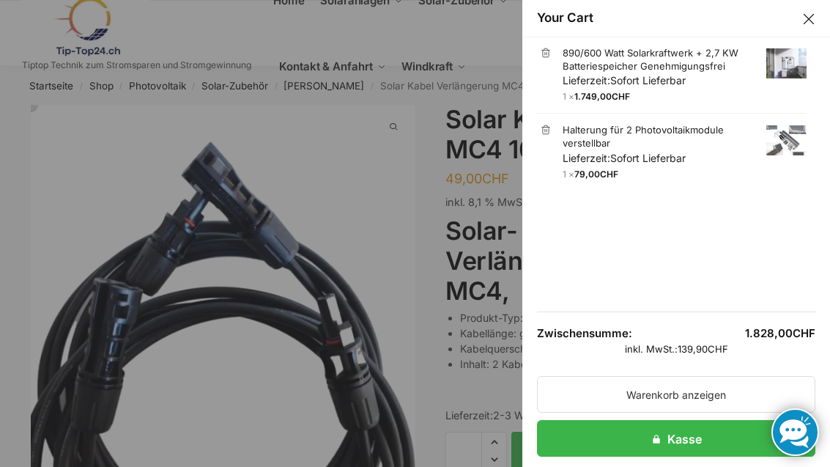
click at [673, 74] on span "Sofort Lieferbar" at bounding box center [647, 80] width 75 height 12
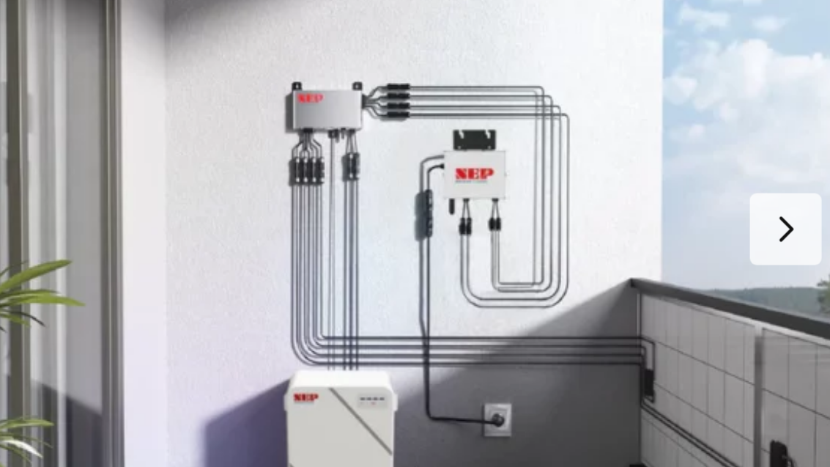
click at [377, 282] on button "Next slide" at bounding box center [392, 297] width 31 height 31
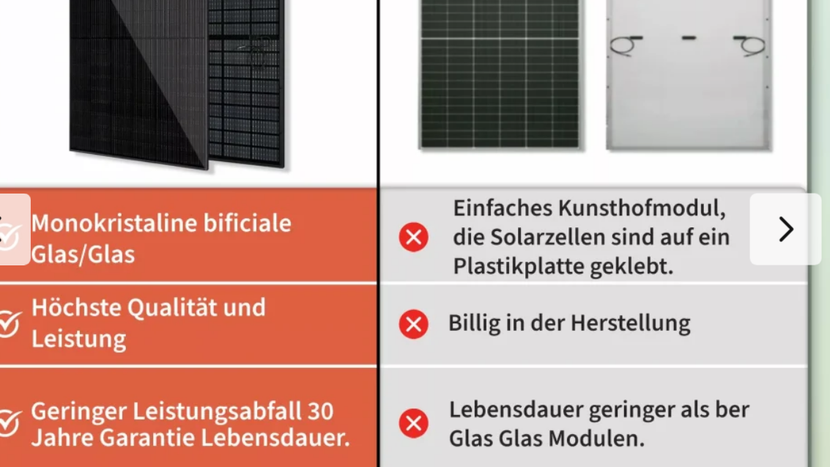
click at [377, 282] on button "Next slide" at bounding box center [392, 297] width 31 height 31
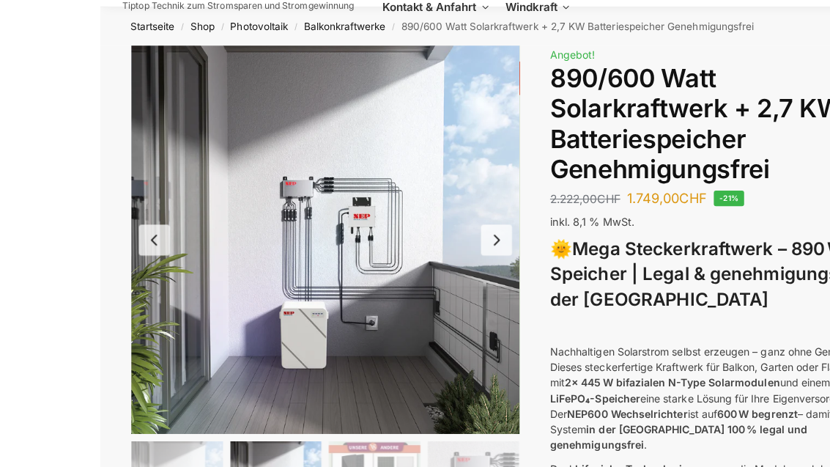
scroll to position [59, 0]
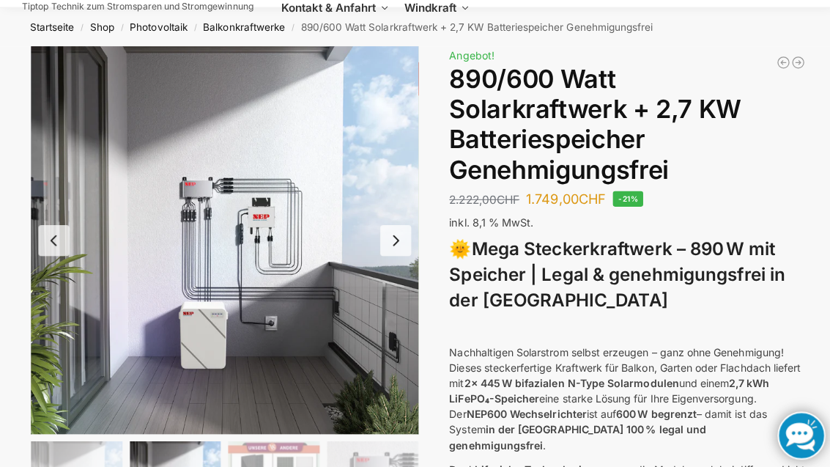
click at [393, 245] on button "Next slide" at bounding box center [392, 238] width 31 height 31
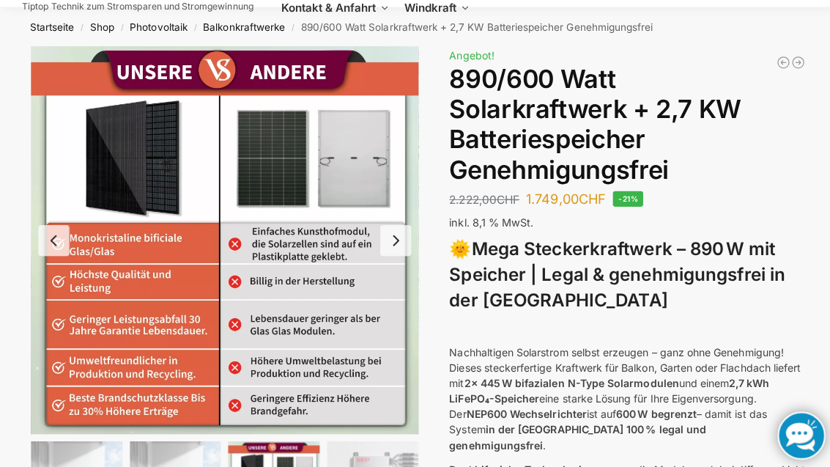
click at [392, 233] on button "Next slide" at bounding box center [392, 238] width 31 height 31
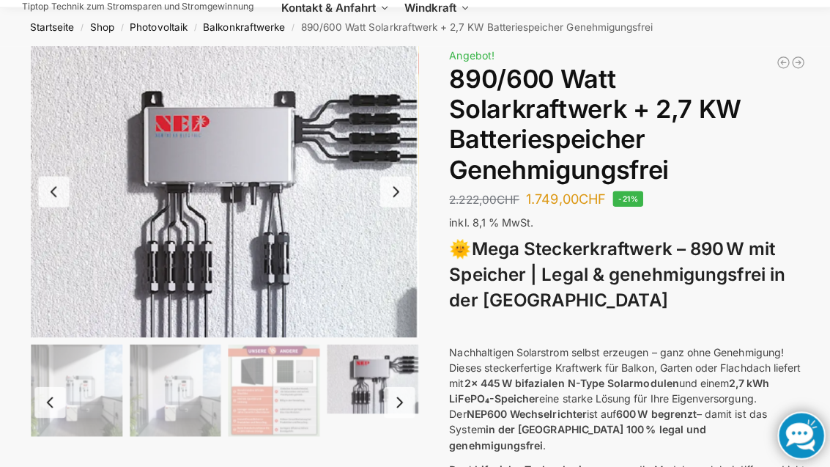
click at [396, 196] on button "Next slide" at bounding box center [392, 190] width 31 height 31
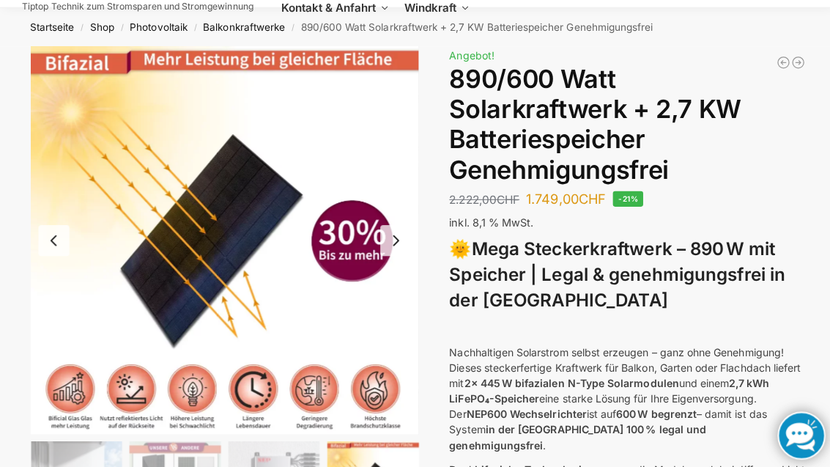
click at [392, 238] on button "Next slide" at bounding box center [392, 238] width 31 height 31
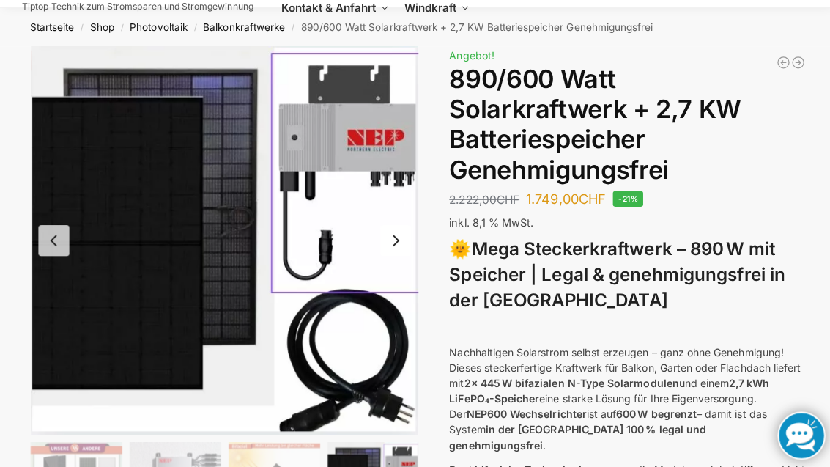
click at [394, 248] on button "Next slide" at bounding box center [392, 238] width 31 height 31
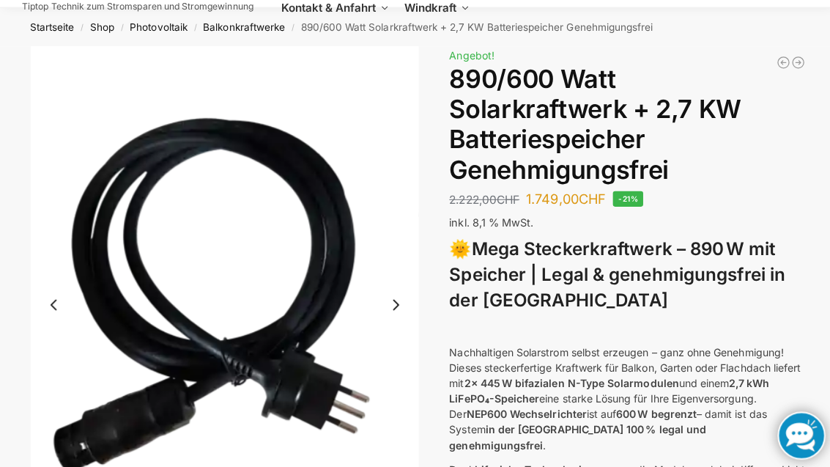
click at [397, 300] on button "Next slide" at bounding box center [392, 302] width 31 height 31
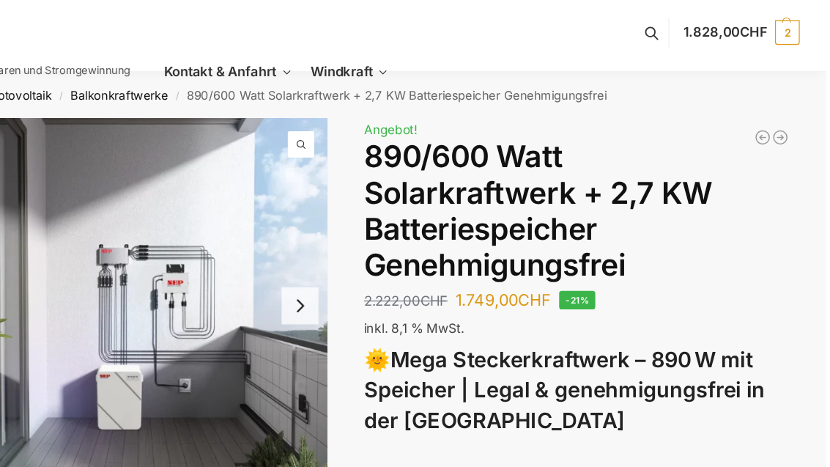
scroll to position [0, 0]
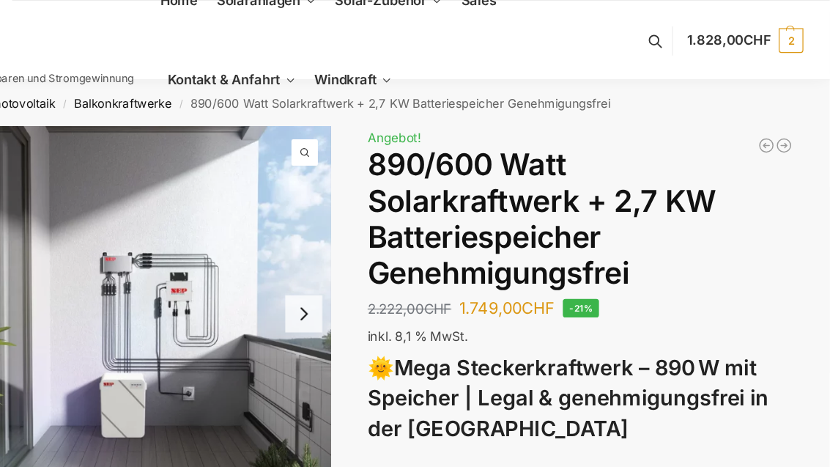
click at [437, 56] on span "[PERSON_NAME]" at bounding box center [470, 53] width 67 height 10
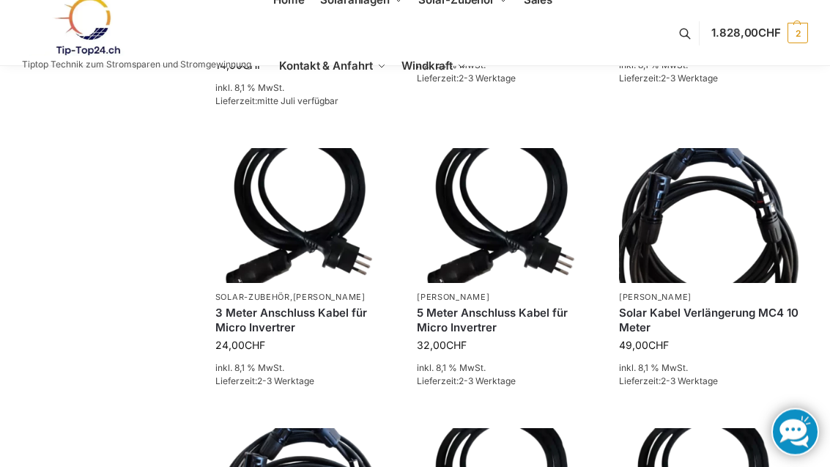
scroll to position [1040, 0]
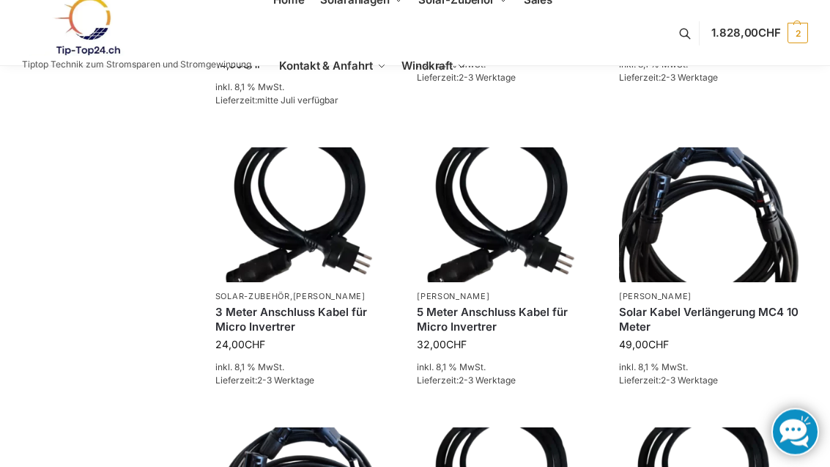
click at [688, 234] on img at bounding box center [709, 215] width 180 height 135
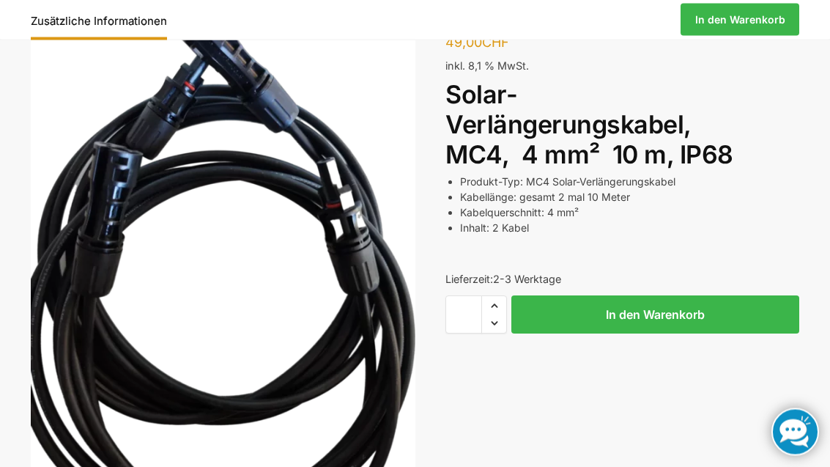
scroll to position [137, 0]
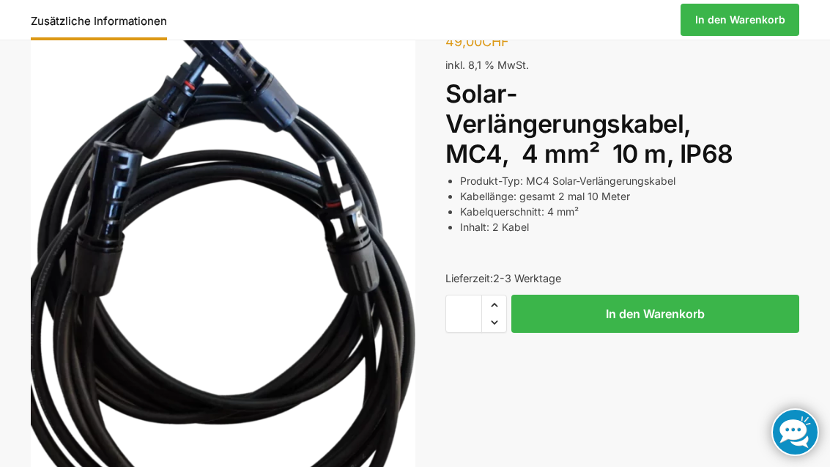
click at [495, 300] on span "Increase quantity" at bounding box center [494, 304] width 24 height 19
type input "*"
click at [694, 312] on button "In den Warenkorb" at bounding box center [655, 313] width 288 height 38
